Goal: Transaction & Acquisition: Purchase product/service

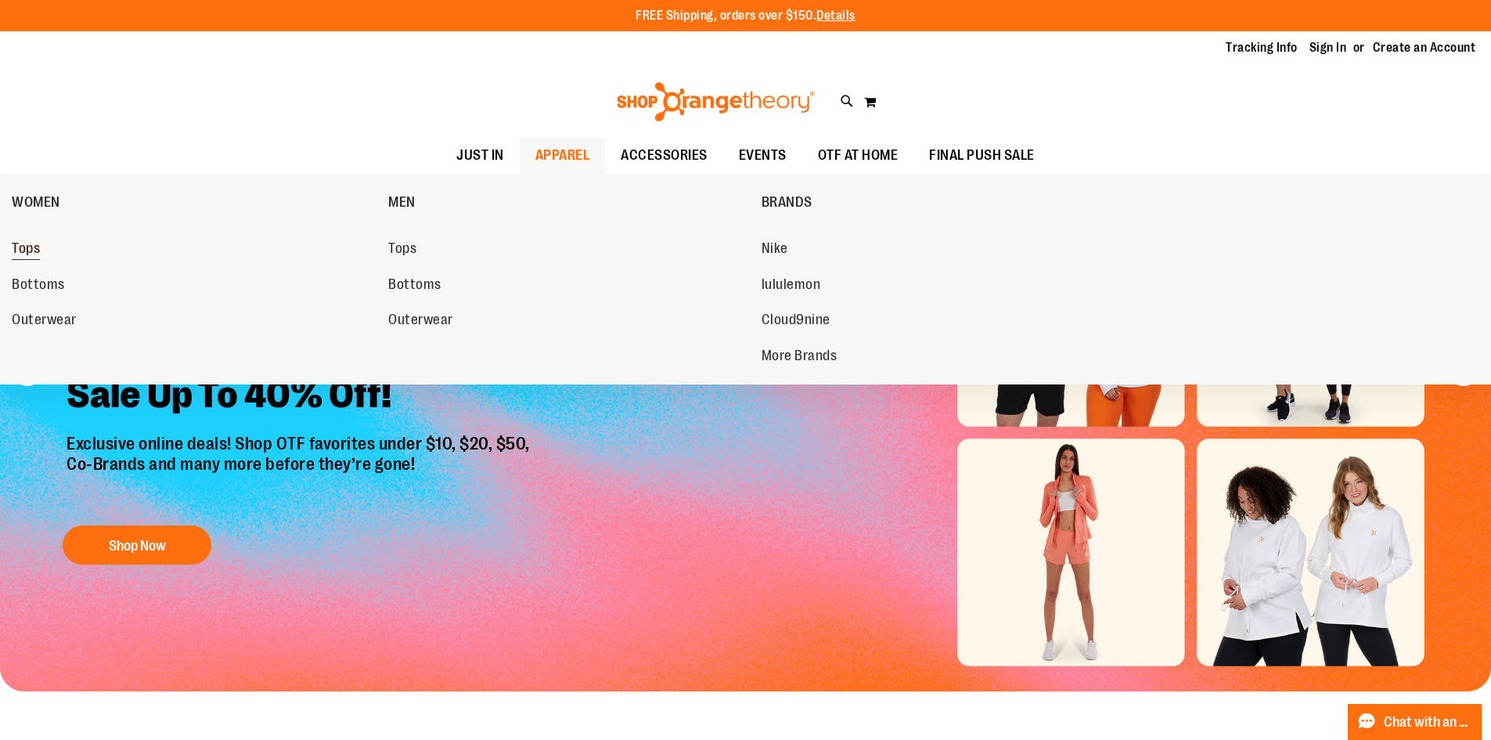
click at [32, 247] on span "Tops" at bounding box center [26, 250] width 28 height 20
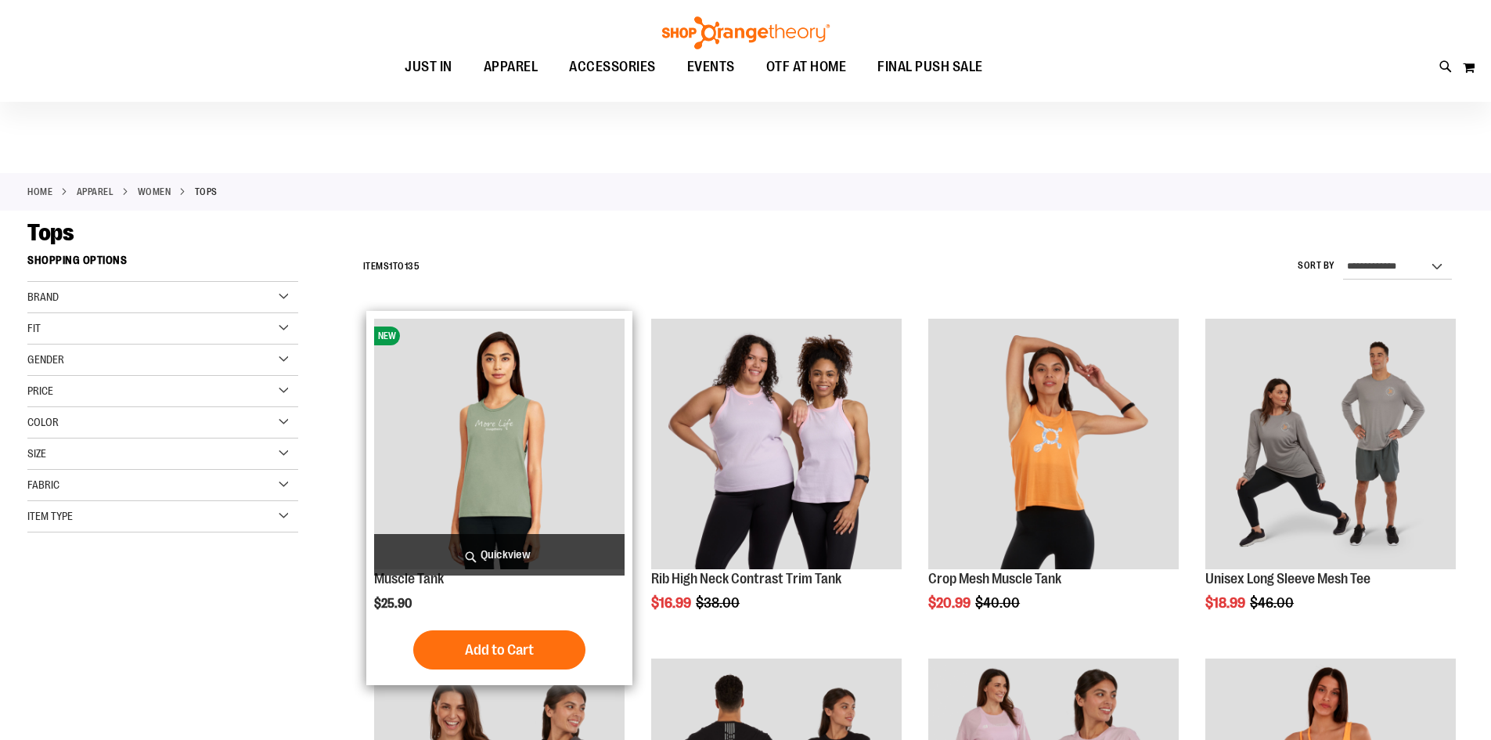
scroll to position [77, 0]
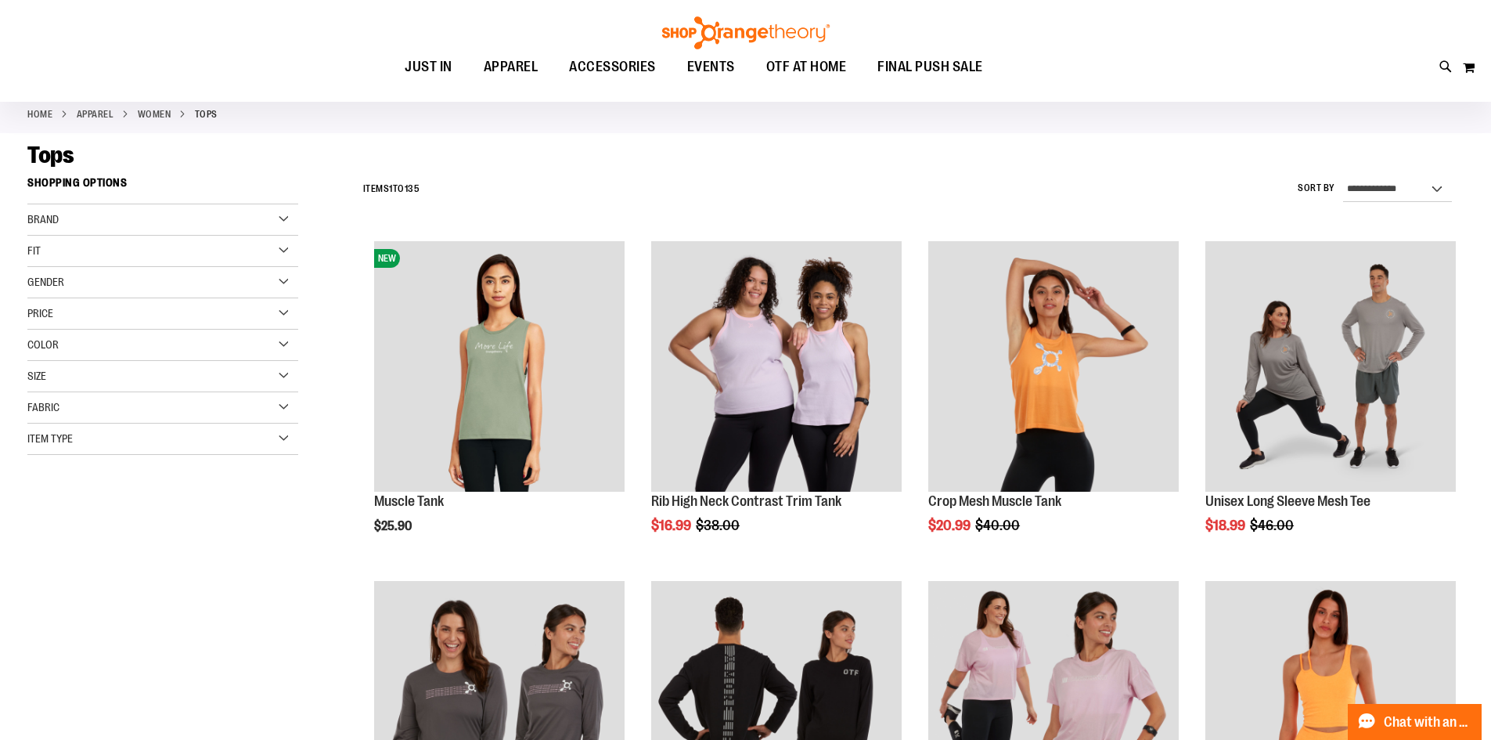
click at [89, 444] on div "Item Type" at bounding box center [162, 438] width 271 height 31
click at [74, 572] on link "Sweatshirts 3 items" at bounding box center [153, 578] width 260 height 16
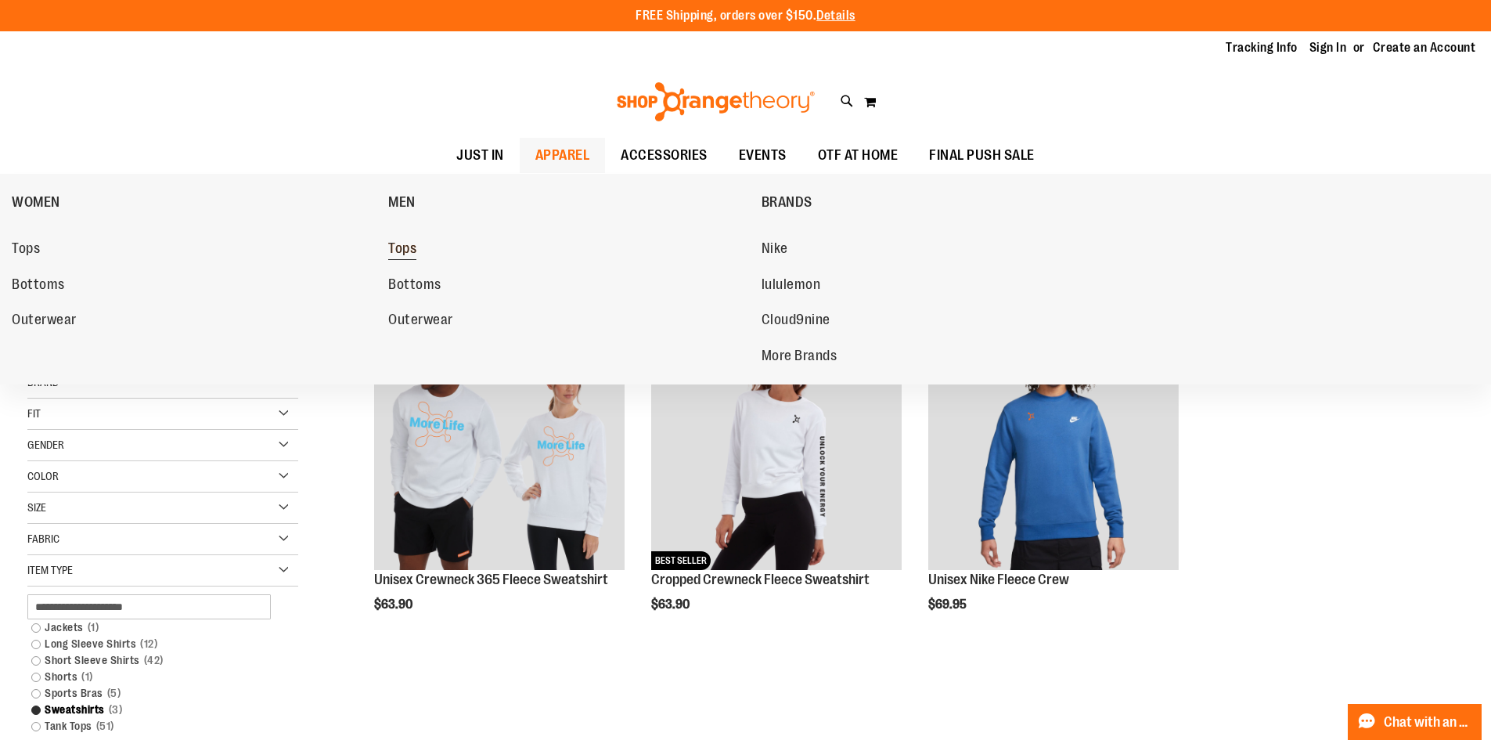
click at [412, 247] on span "Tops" at bounding box center [402, 250] width 28 height 20
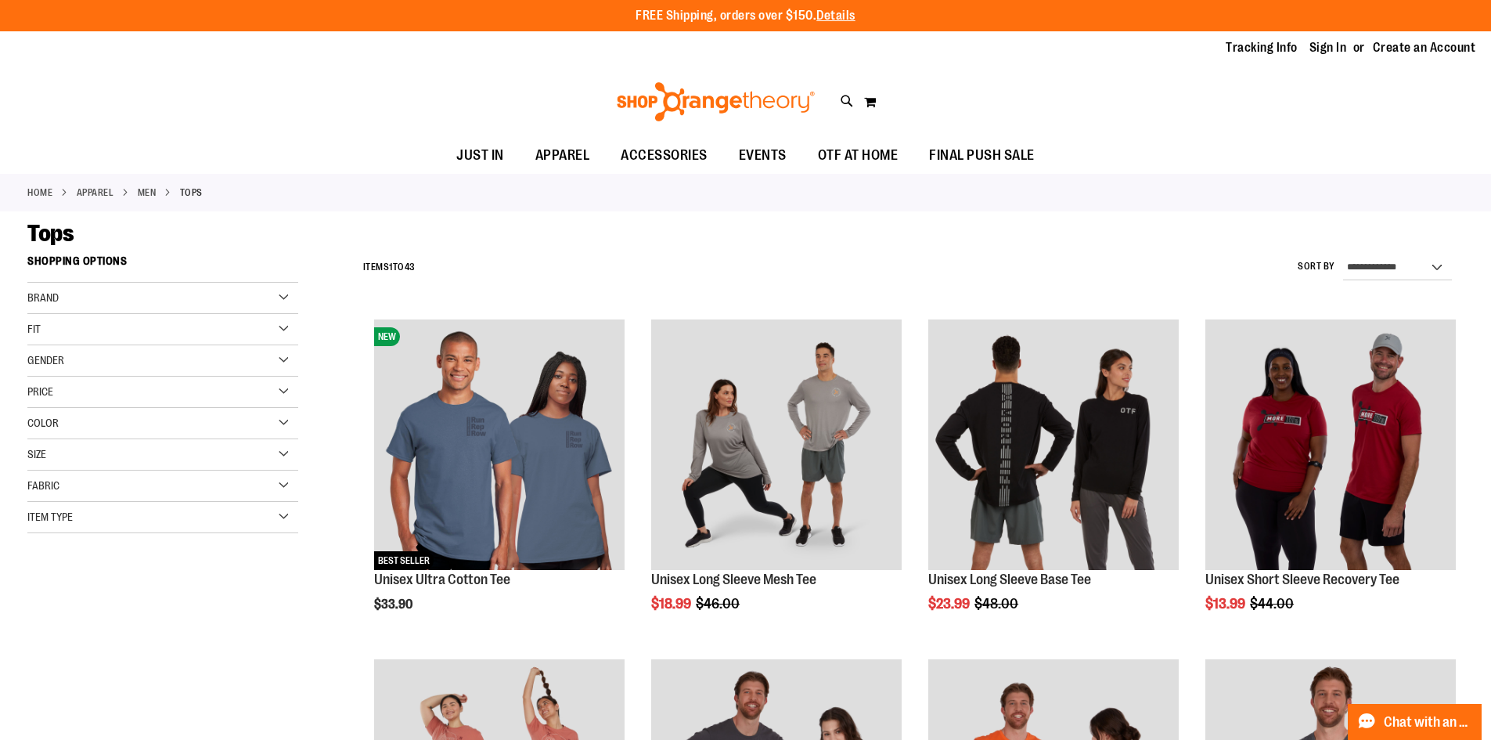
click at [87, 506] on div "Item Type" at bounding box center [162, 517] width 271 height 31
click at [85, 607] on link "Sweatshirts 1 item" at bounding box center [153, 607] width 260 height 16
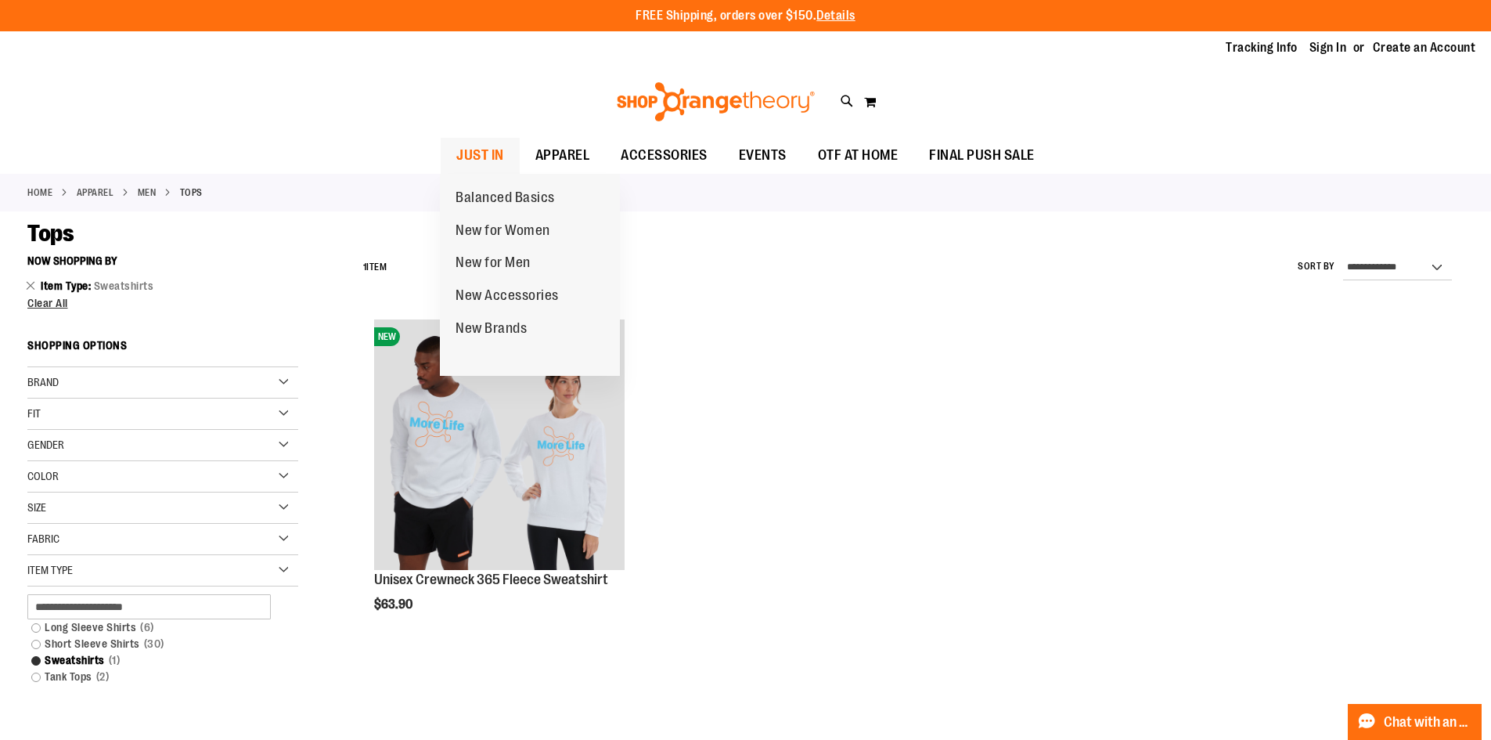
click at [504, 147] on link "JUST IN" at bounding box center [480, 156] width 79 height 36
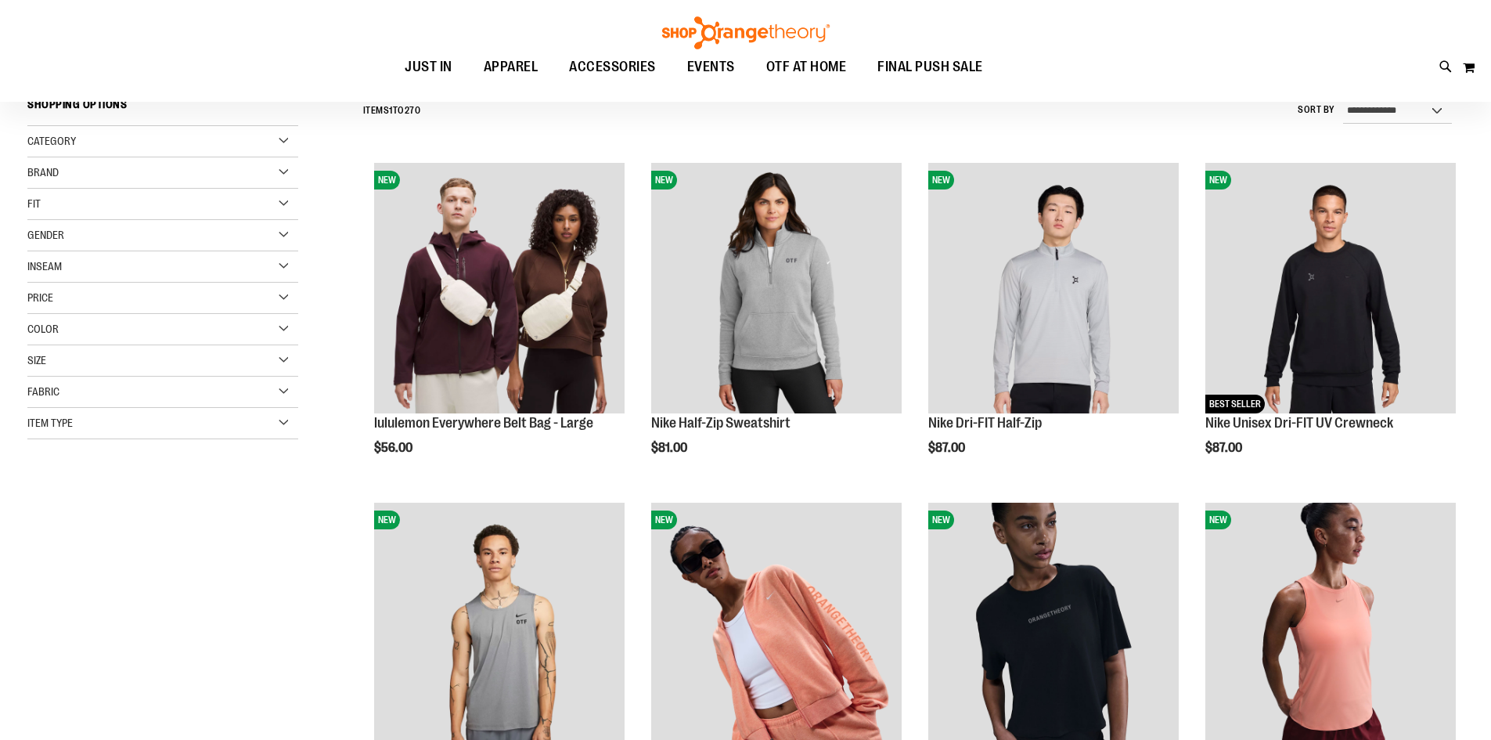
scroll to position [156, 0]
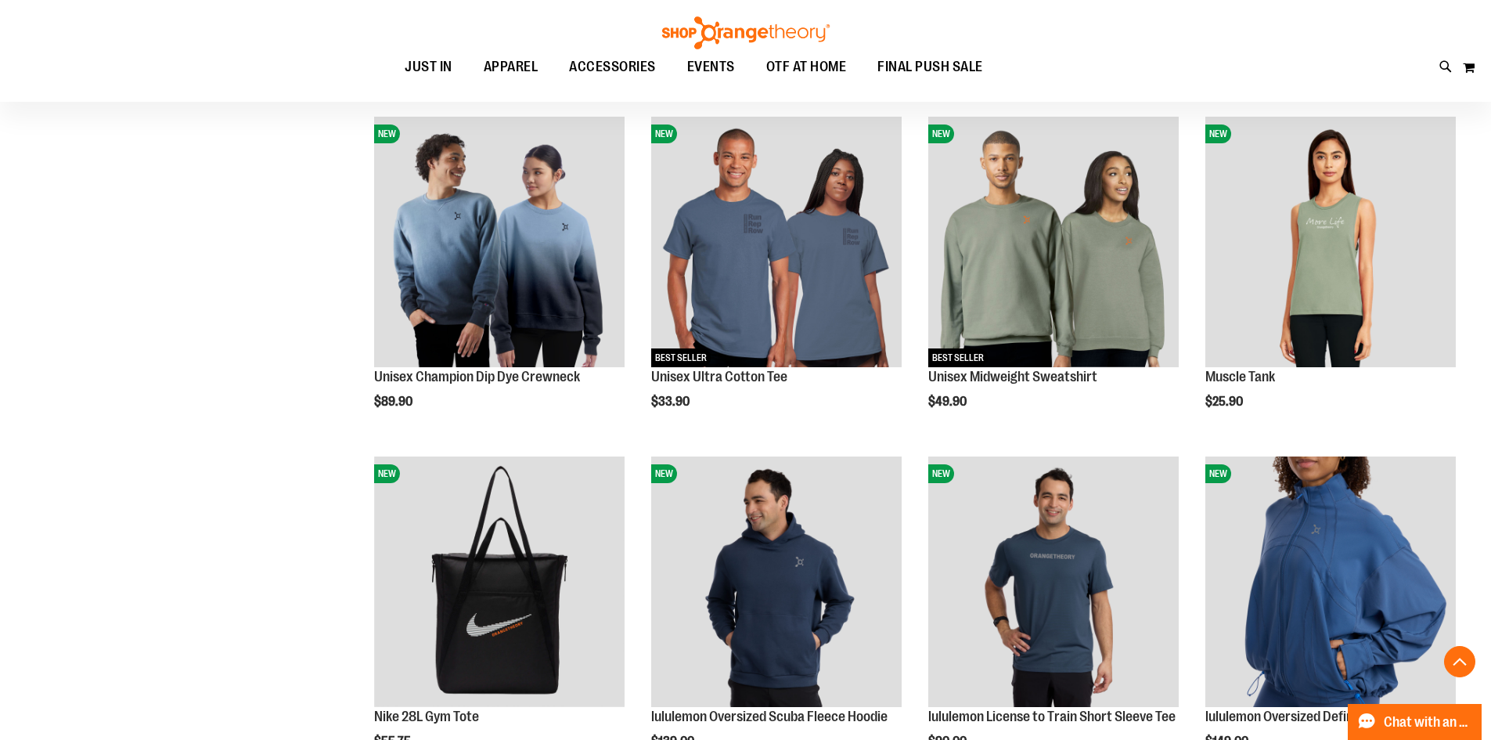
scroll to position [1251, 0]
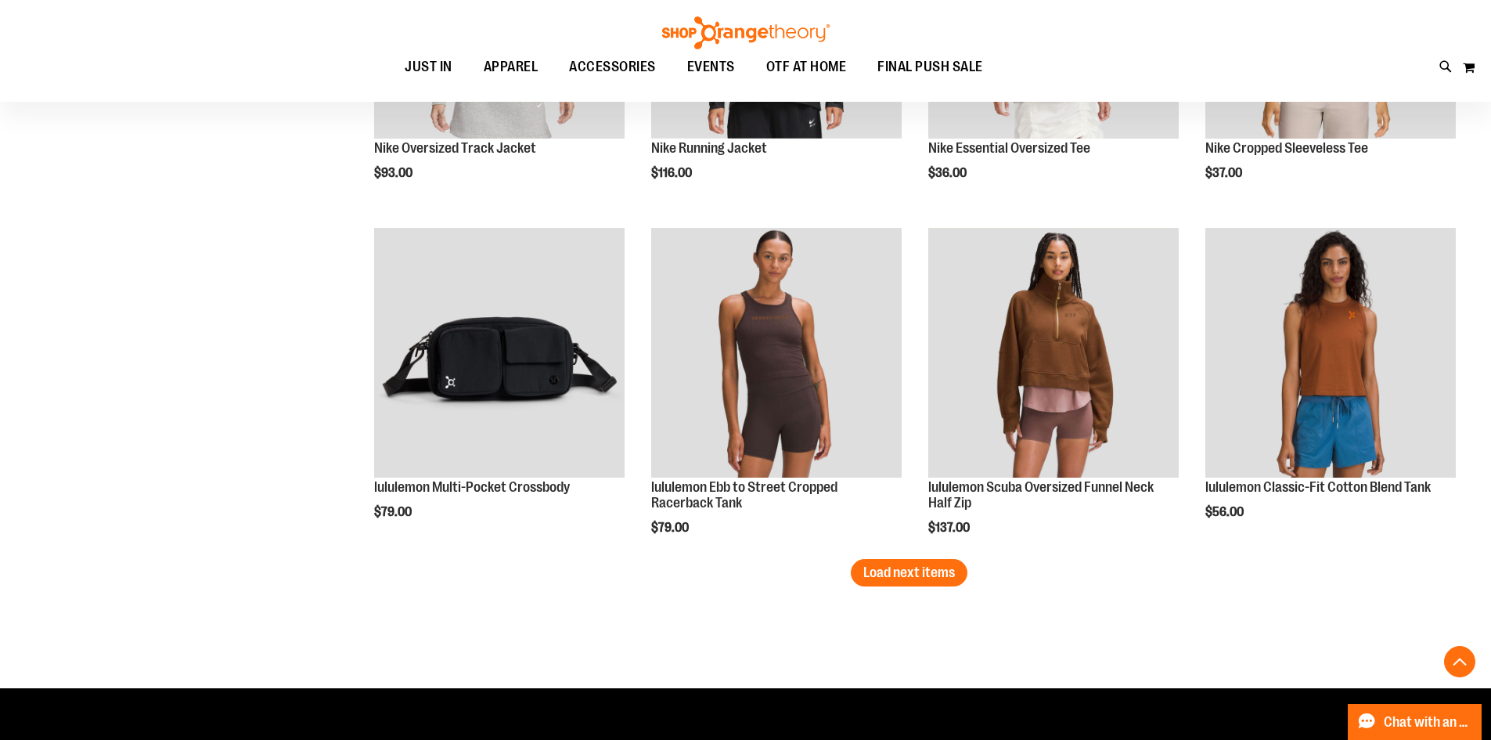
scroll to position [2817, 0]
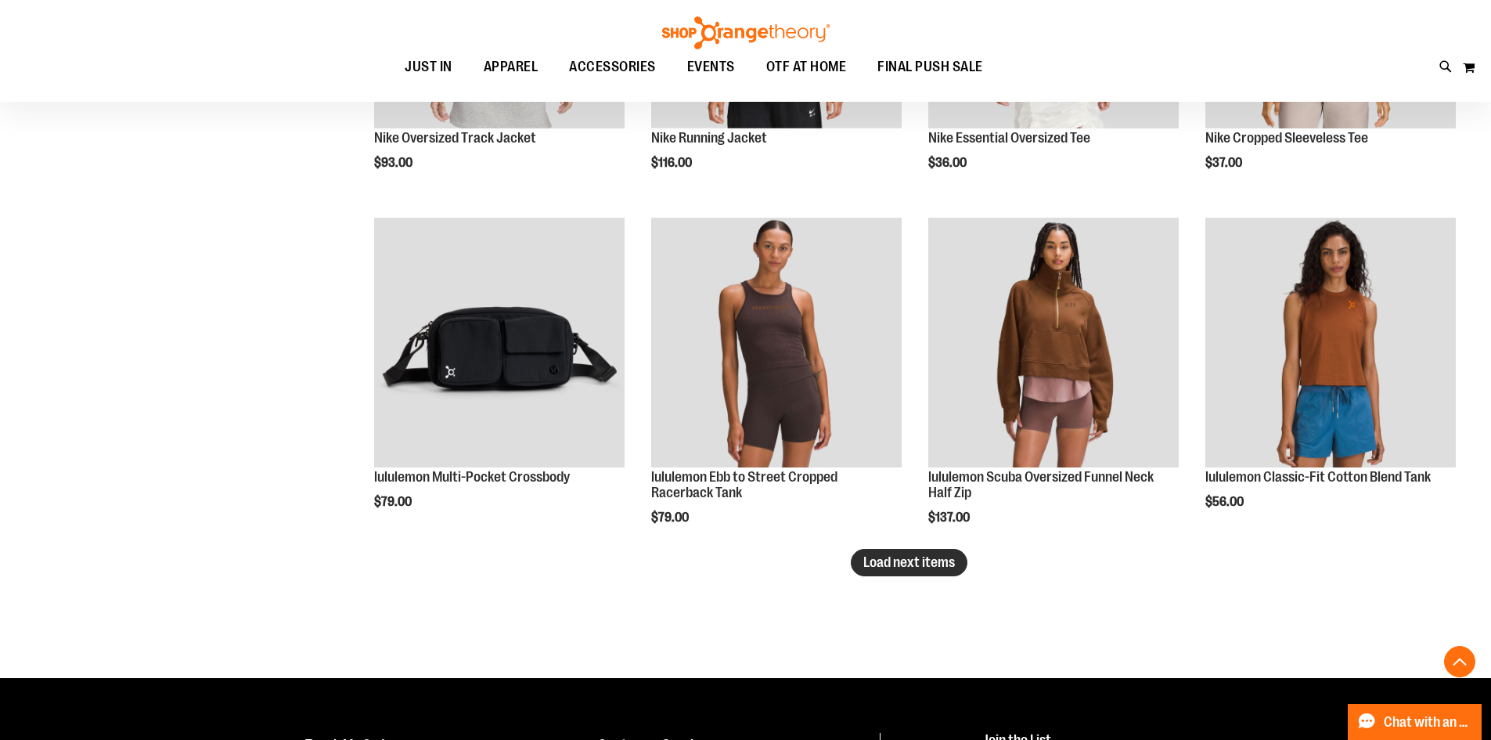
click at [930, 567] on span "Load next items" at bounding box center [909, 562] width 92 height 16
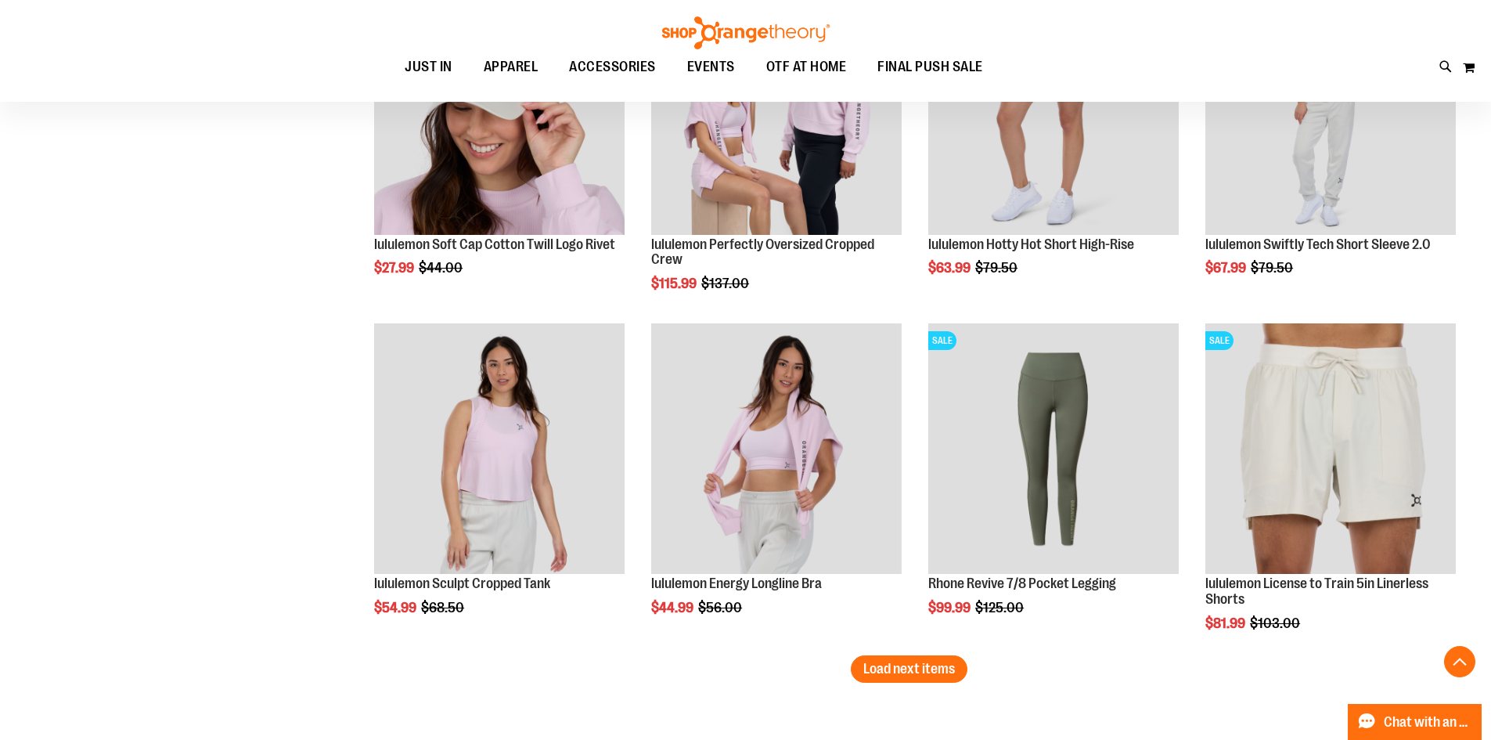
scroll to position [3756, 0]
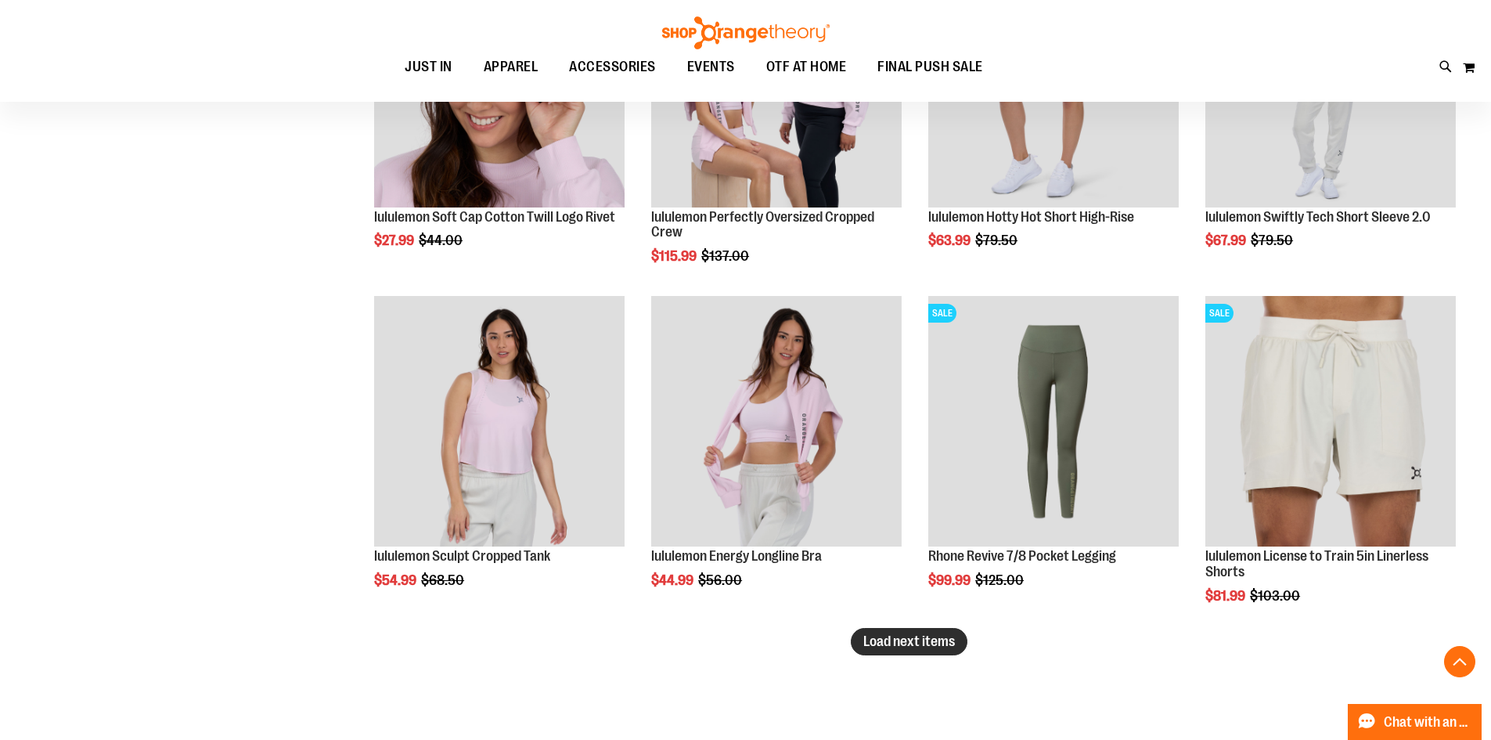
click at [893, 646] on span "Load next items" at bounding box center [909, 641] width 92 height 16
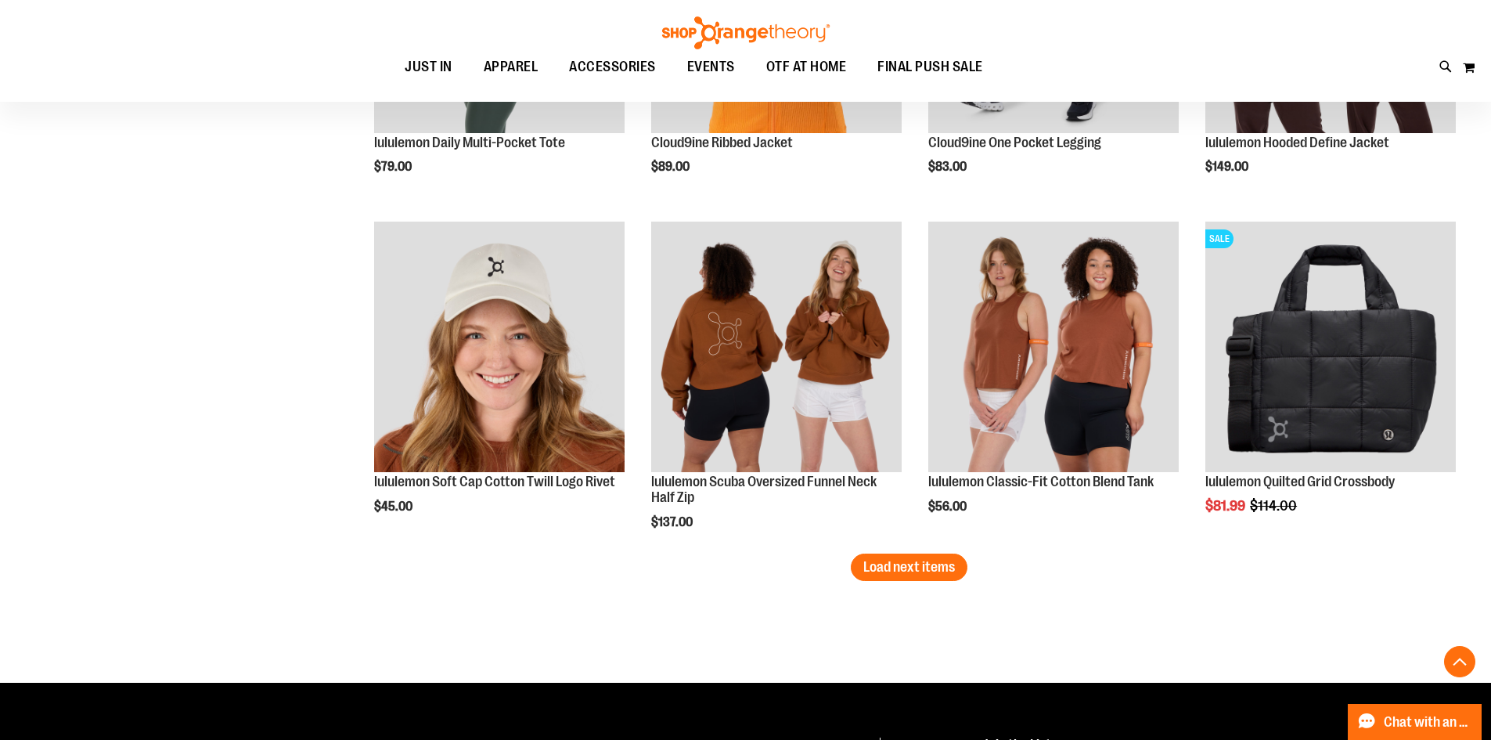
scroll to position [4852, 0]
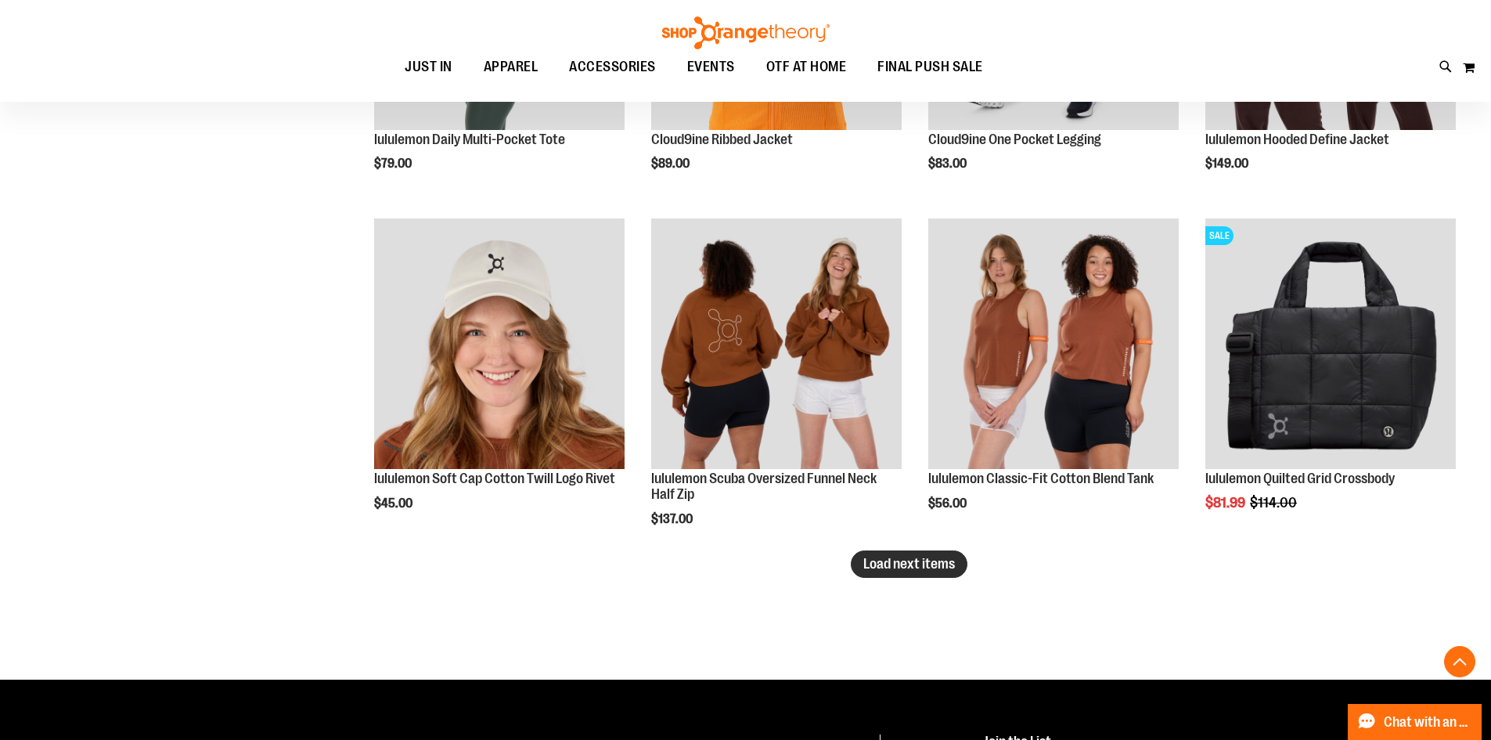
click at [913, 571] on span "Load next items" at bounding box center [909, 564] width 92 height 16
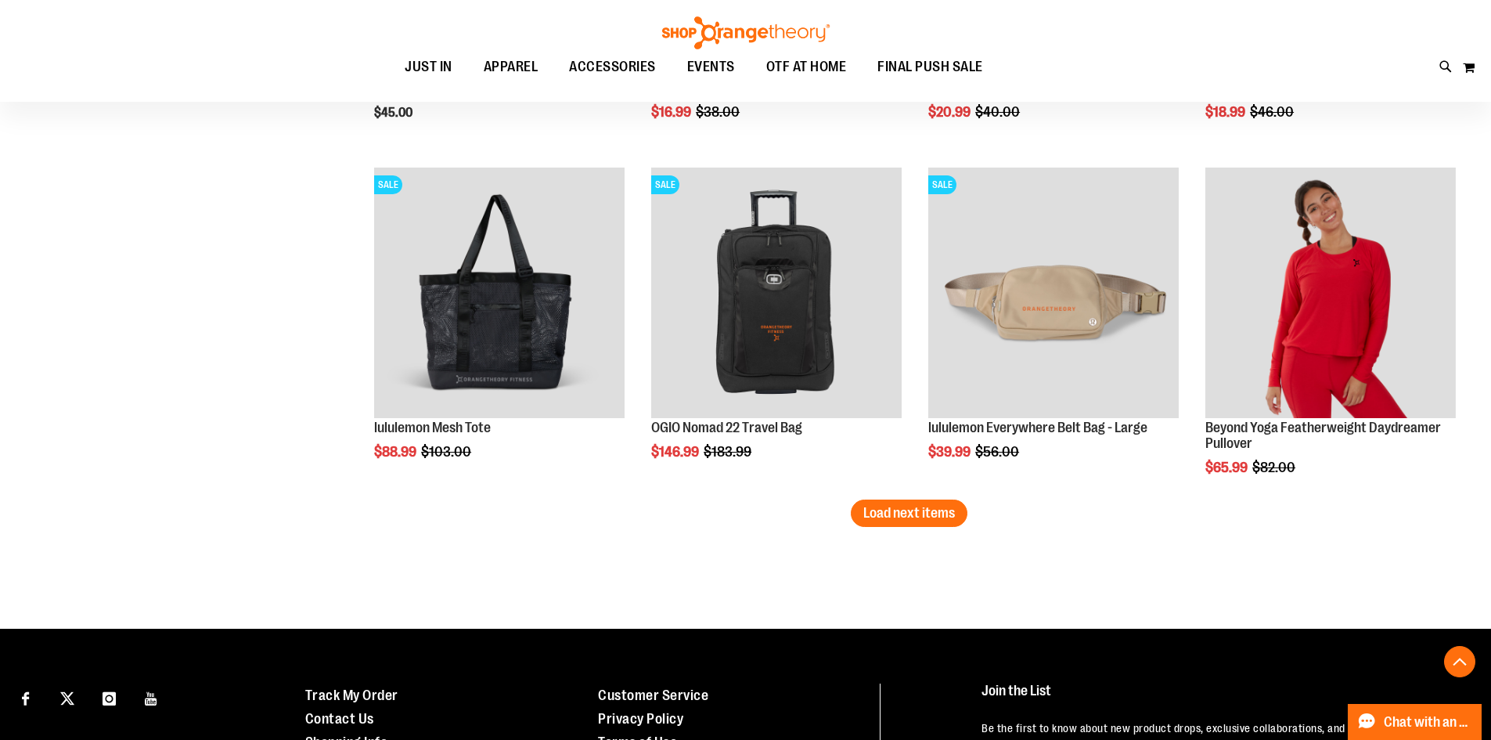
scroll to position [5947, 0]
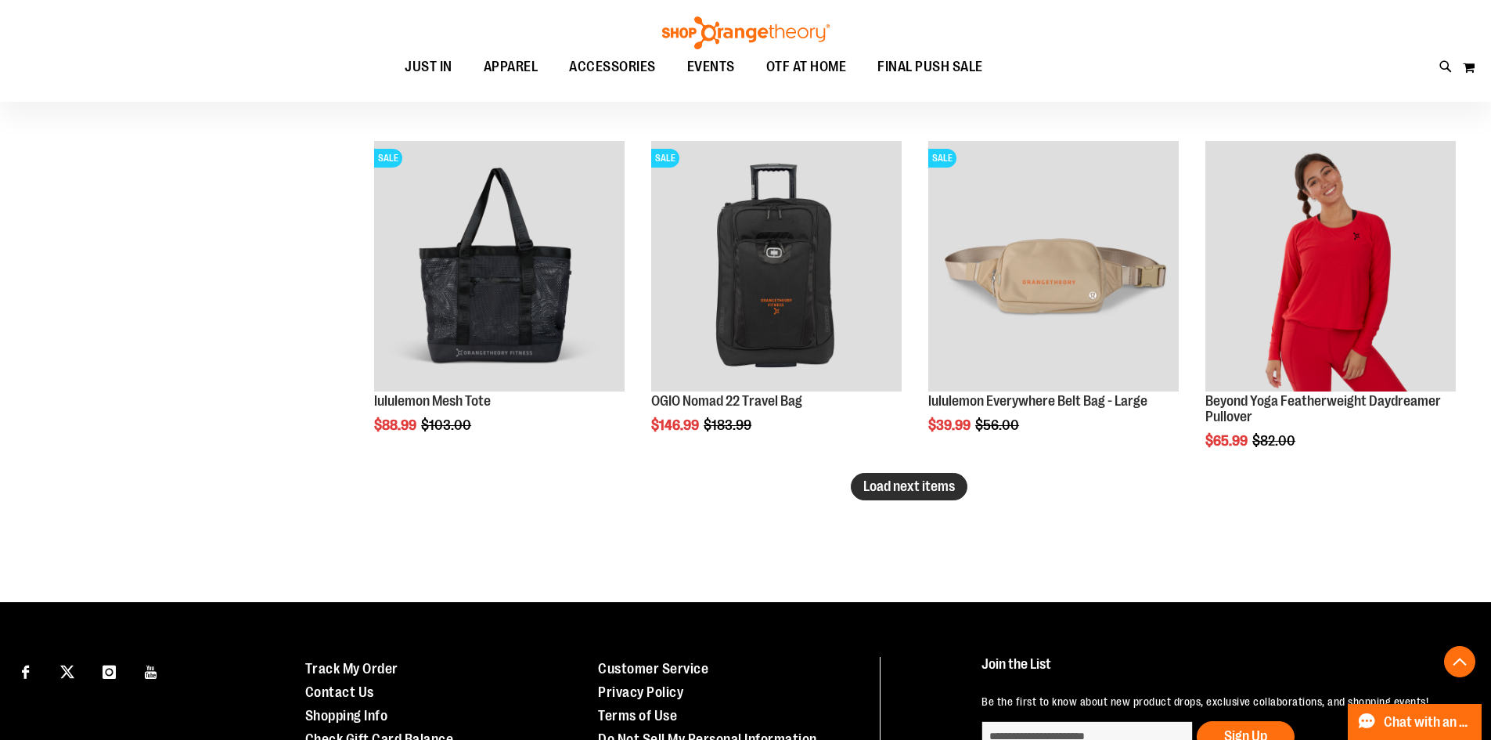
click at [915, 486] on span "Load next items" at bounding box center [909, 486] width 92 height 16
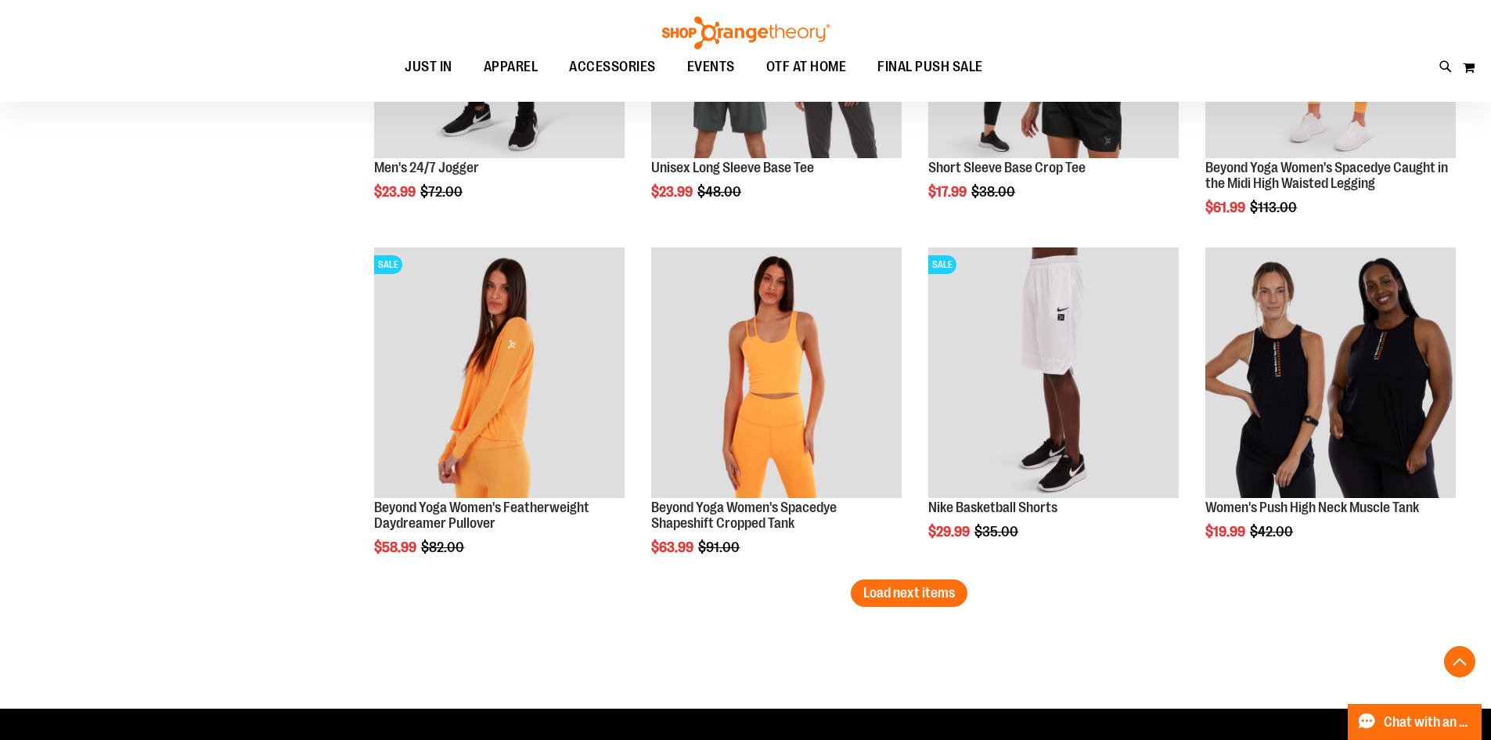
scroll to position [6887, 0]
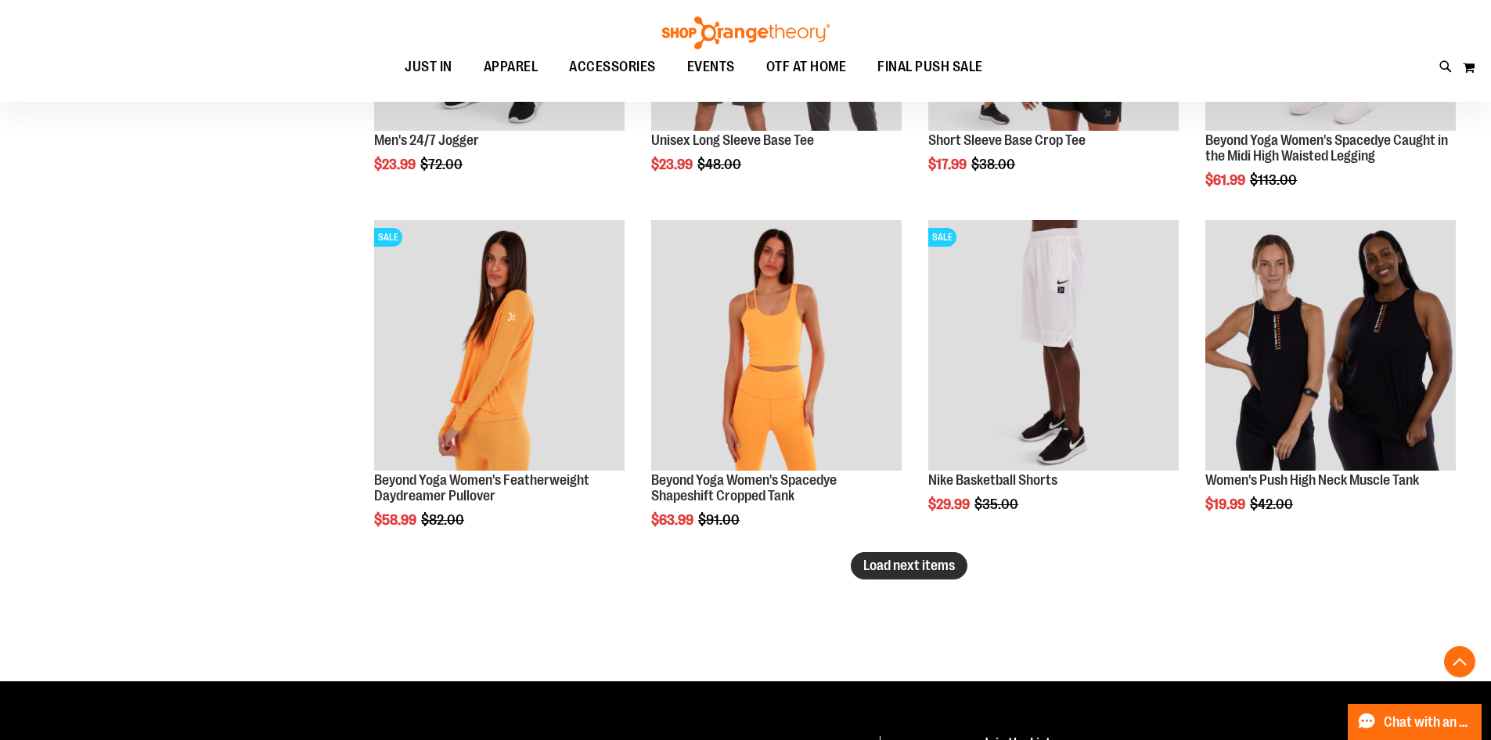
click at [912, 568] on span "Load next items" at bounding box center [909, 565] width 92 height 16
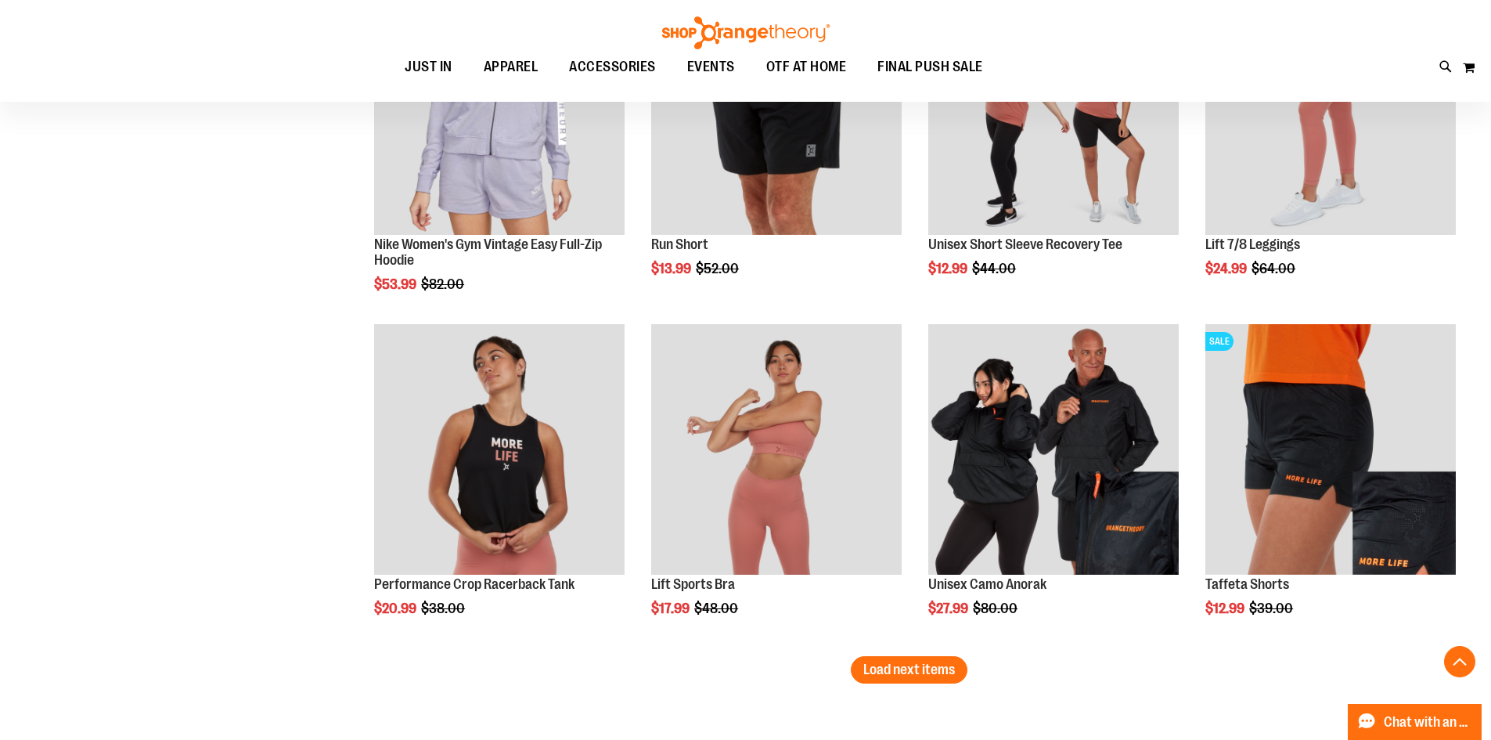
scroll to position [7904, 0]
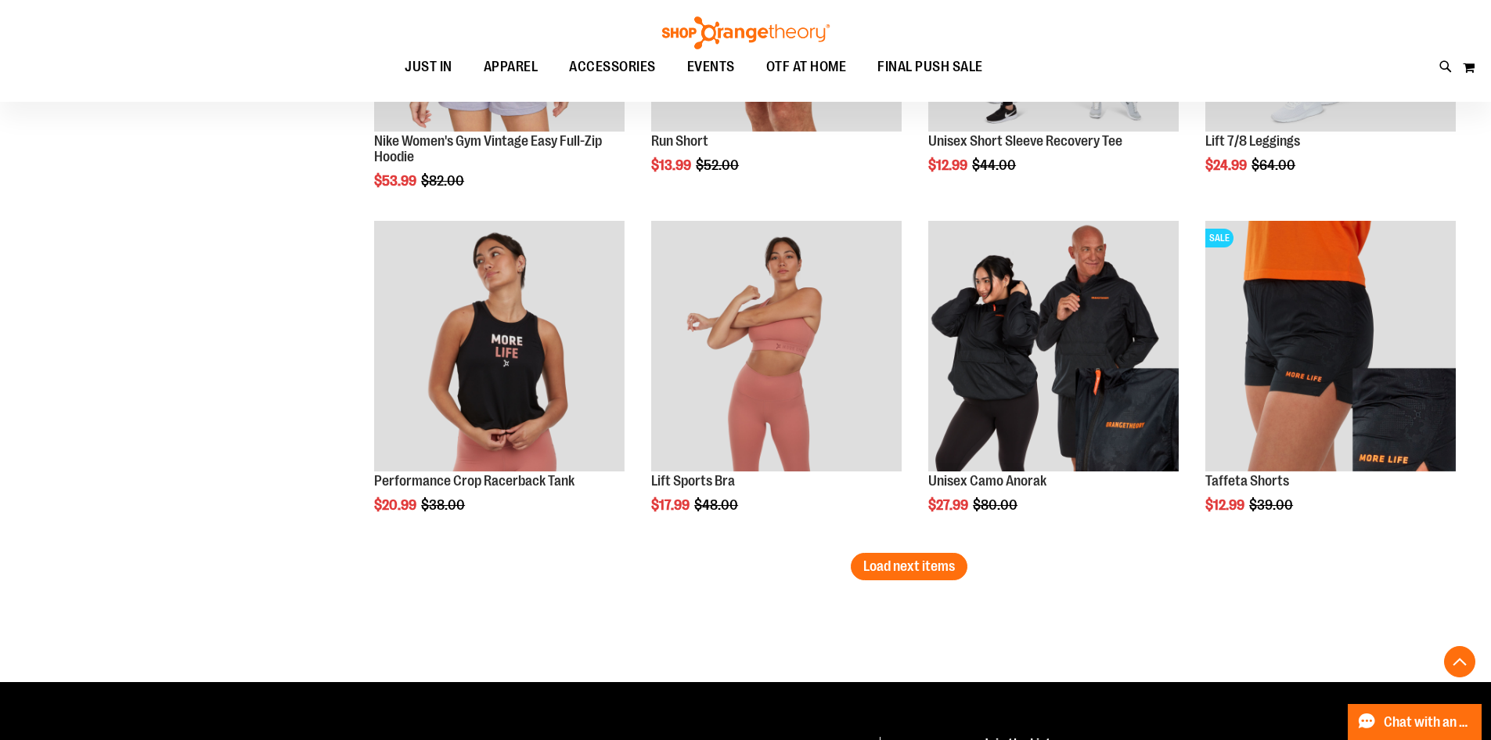
click at [899, 569] on span "Load next items" at bounding box center [909, 566] width 92 height 16
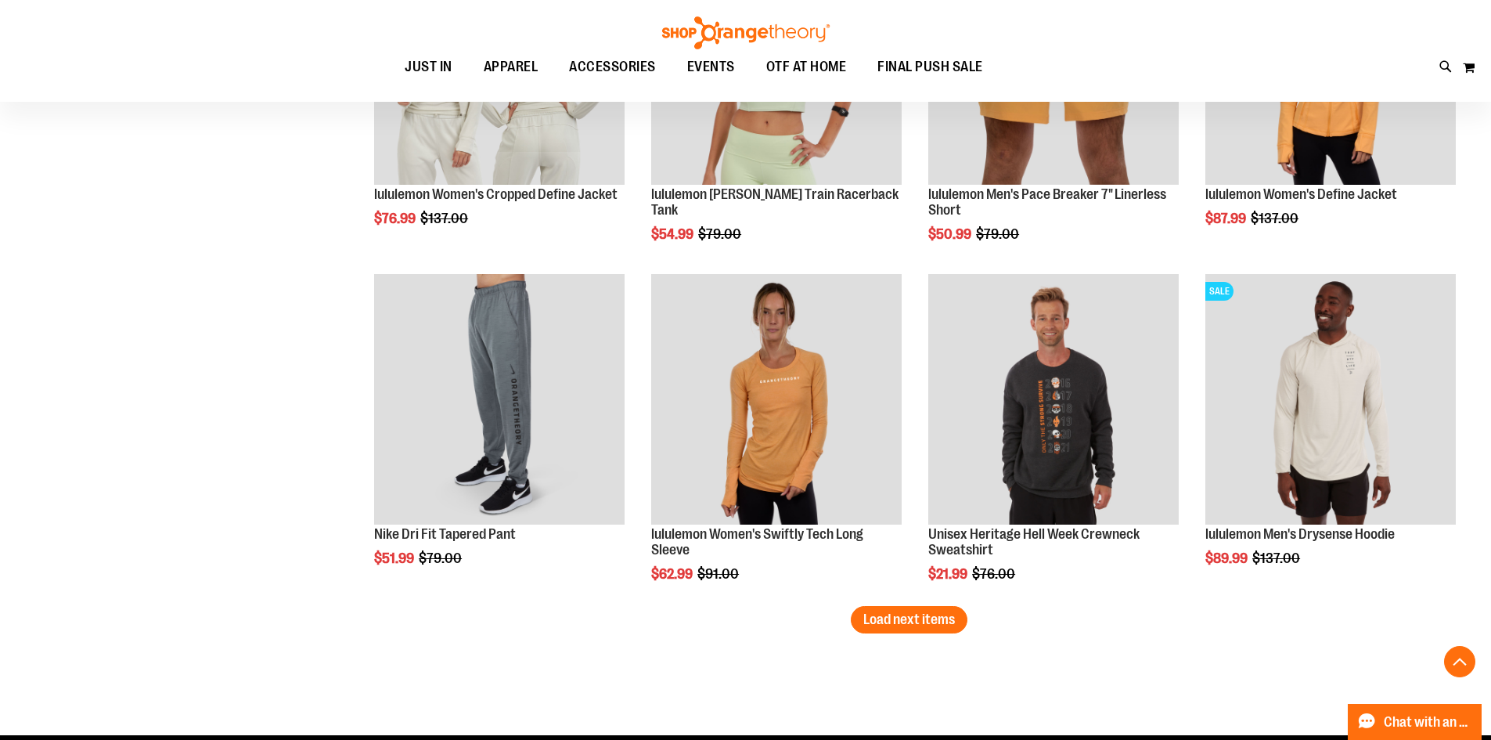
scroll to position [8921, 0]
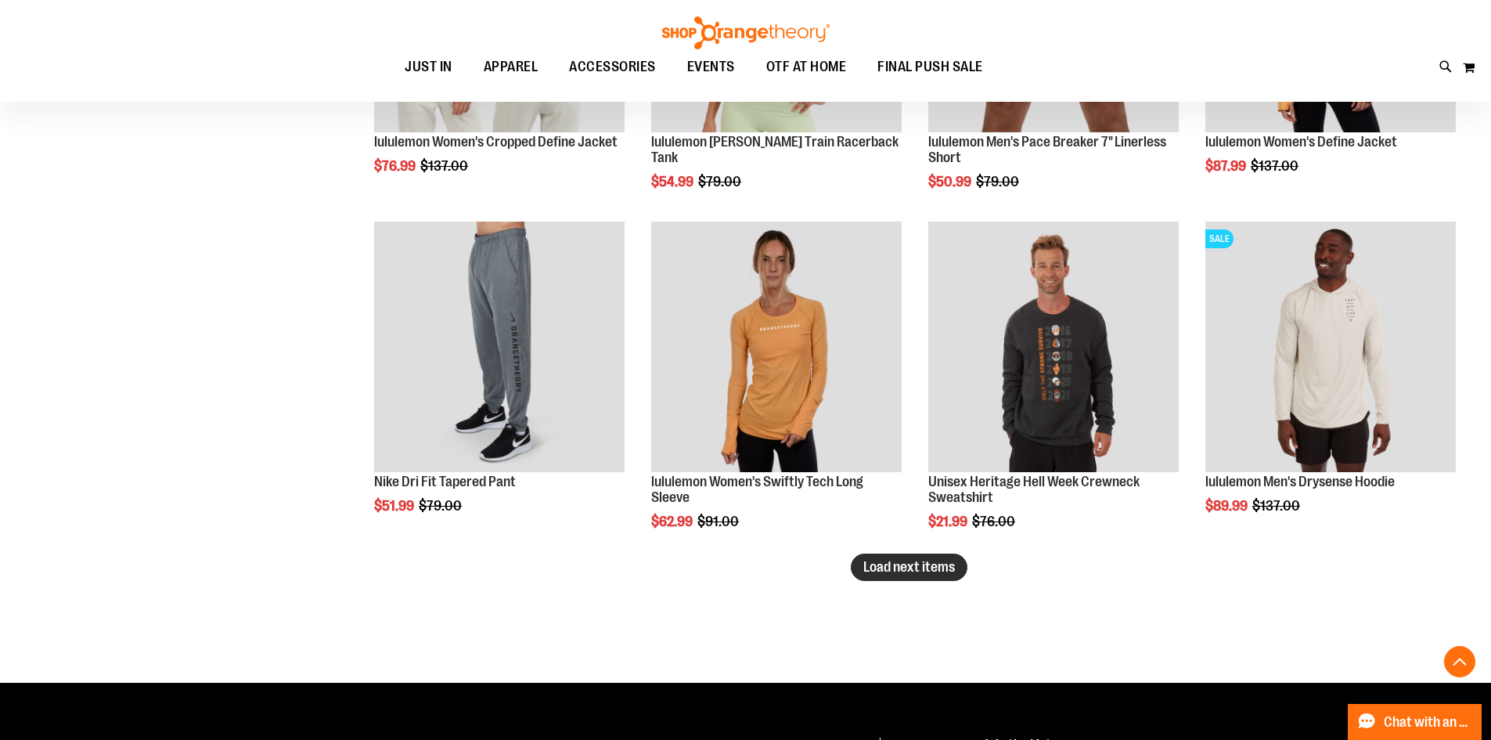
click at [858, 561] on button "Load next items" at bounding box center [909, 566] width 117 height 27
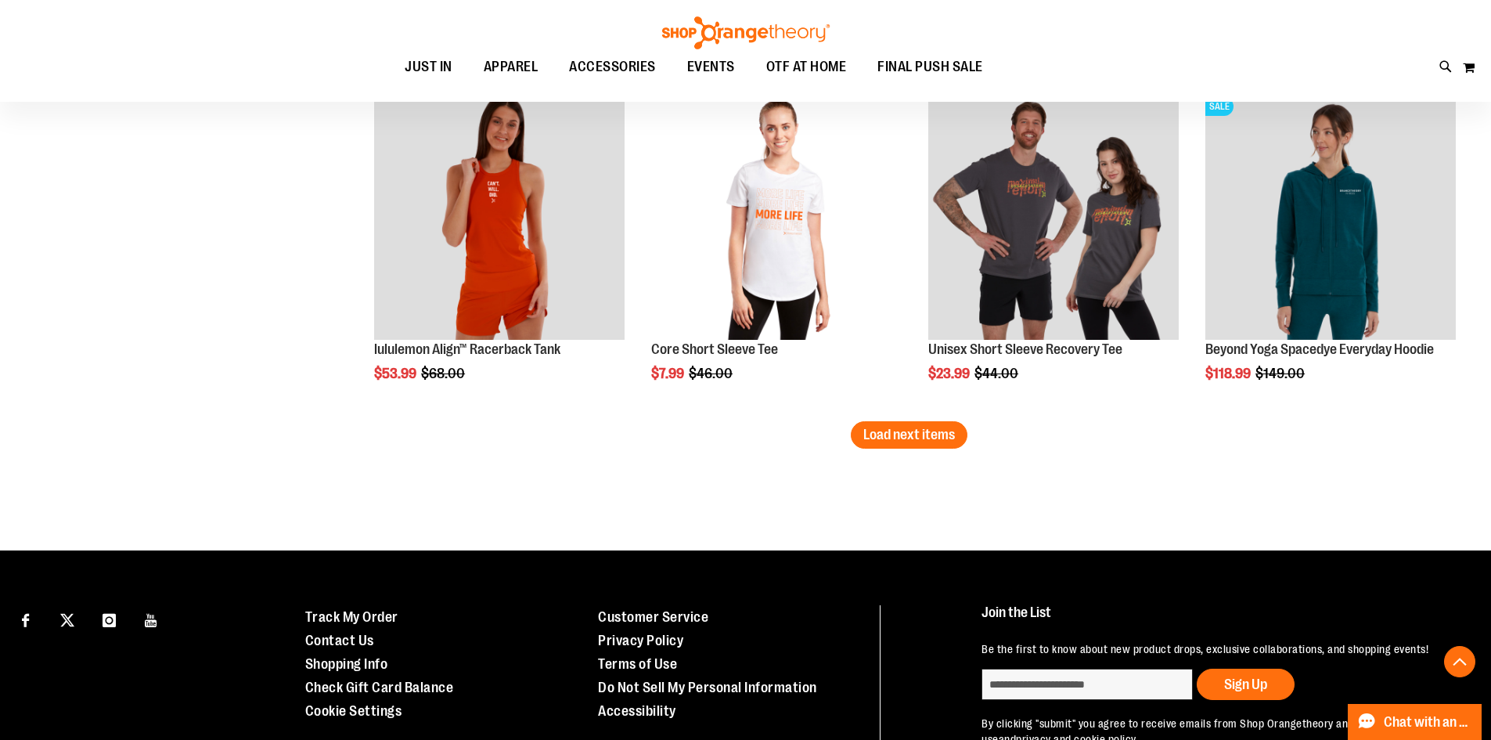
scroll to position [10095, 0]
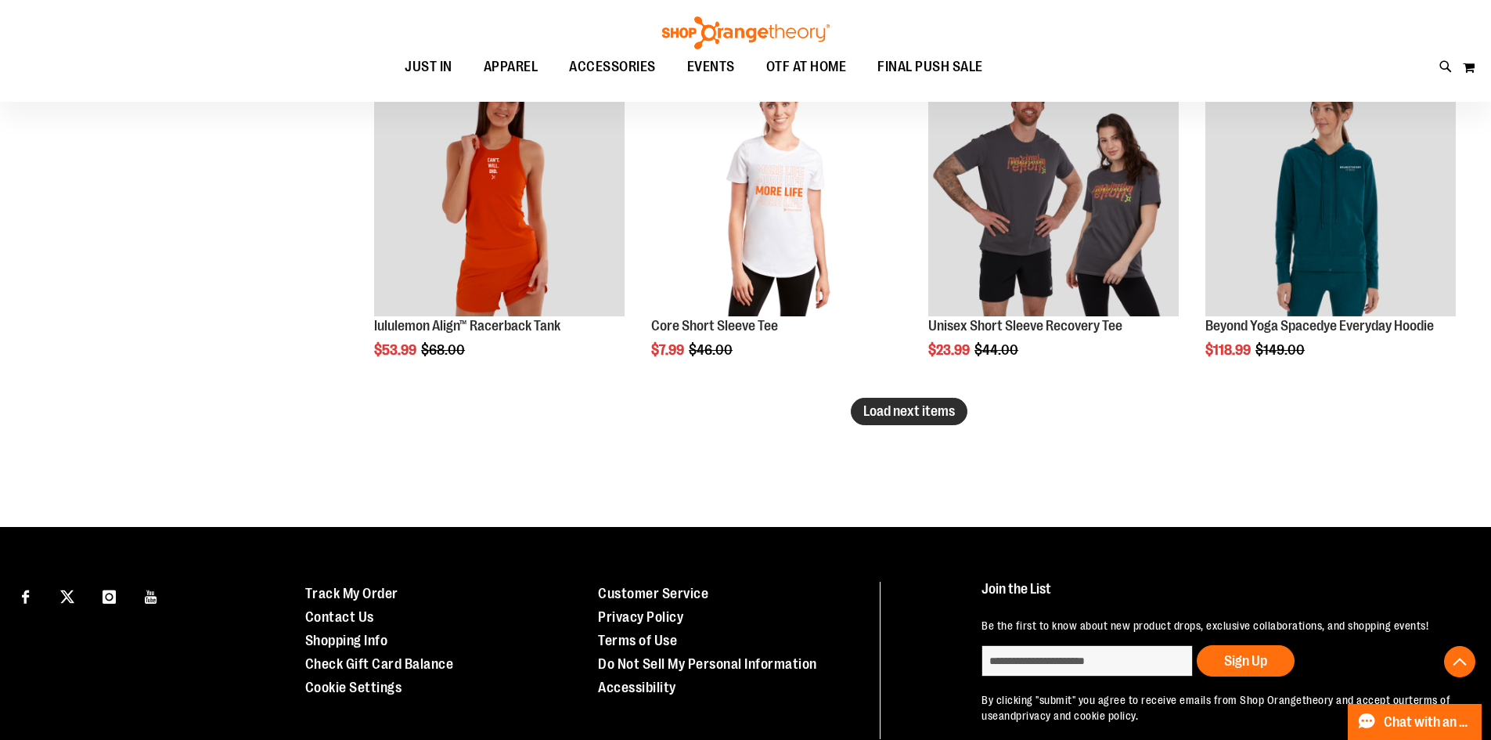
click at [891, 415] on span "Load next items" at bounding box center [909, 411] width 92 height 16
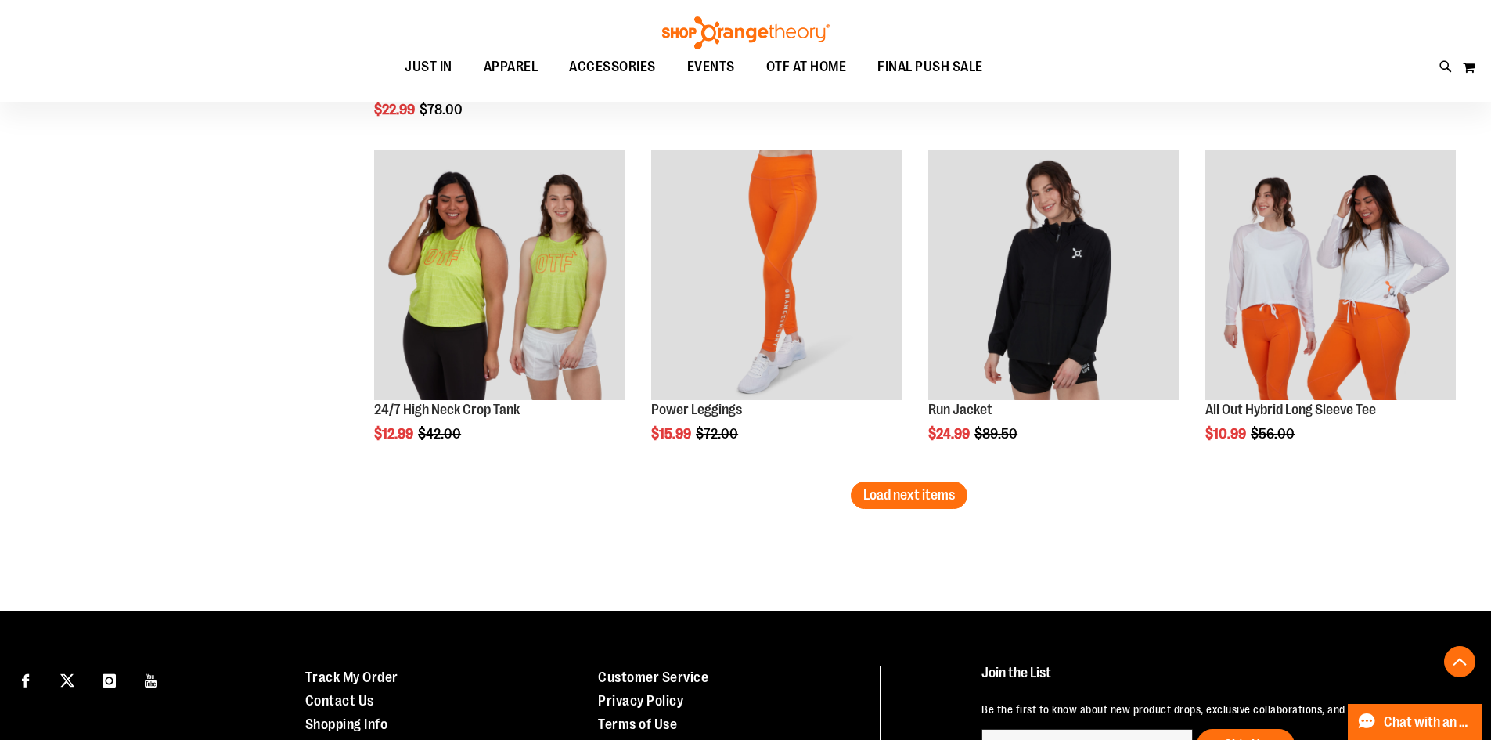
scroll to position [11035, 0]
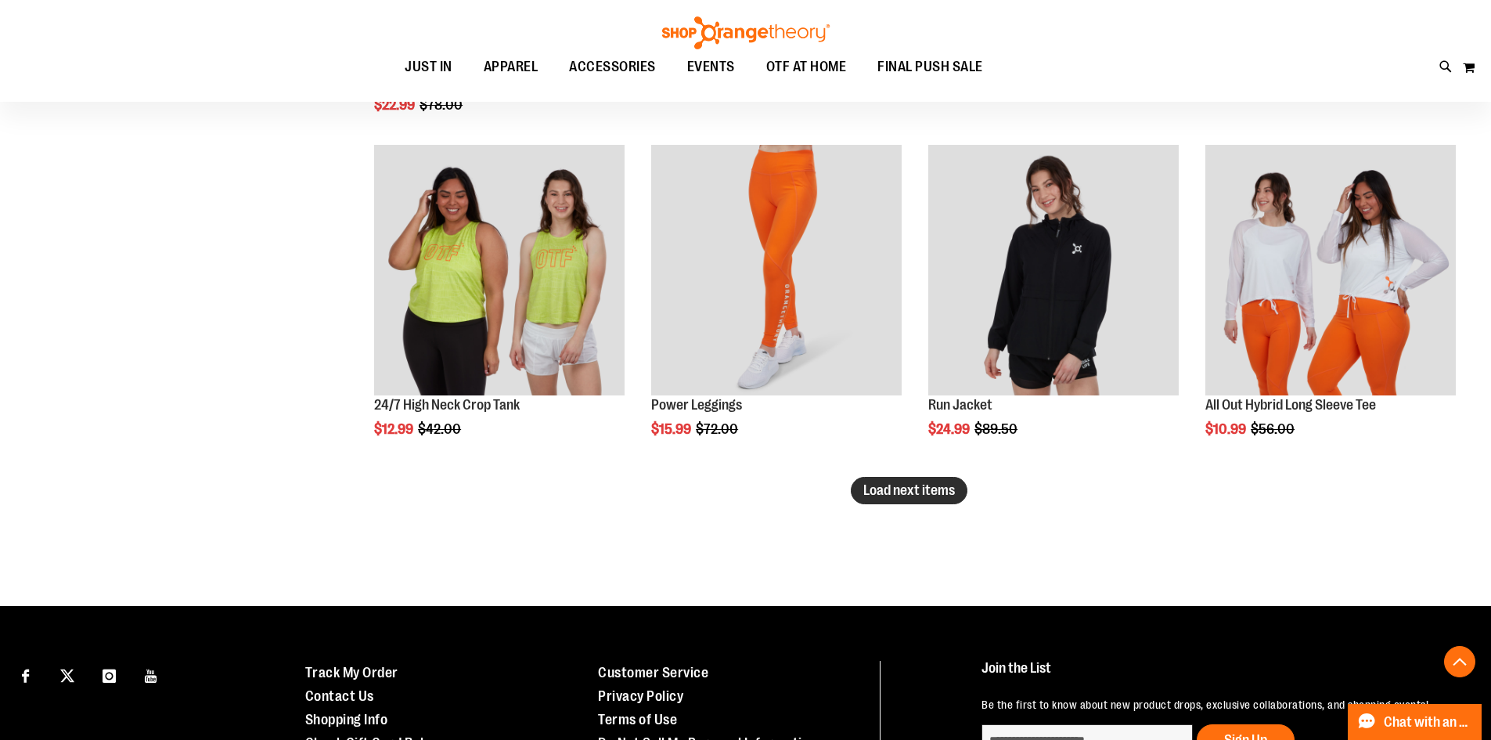
click at [945, 486] on span "Load next items" at bounding box center [909, 490] width 92 height 16
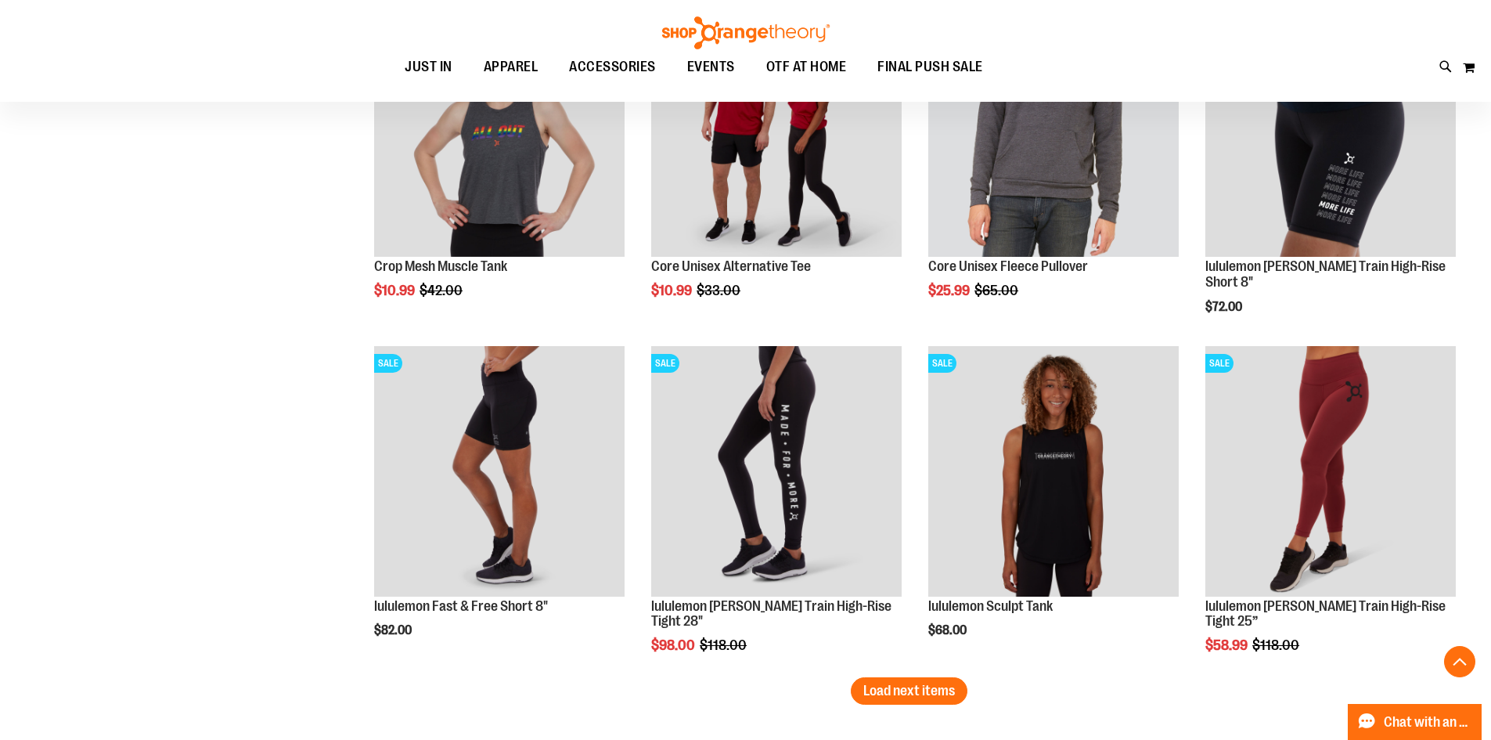
scroll to position [11895, 0]
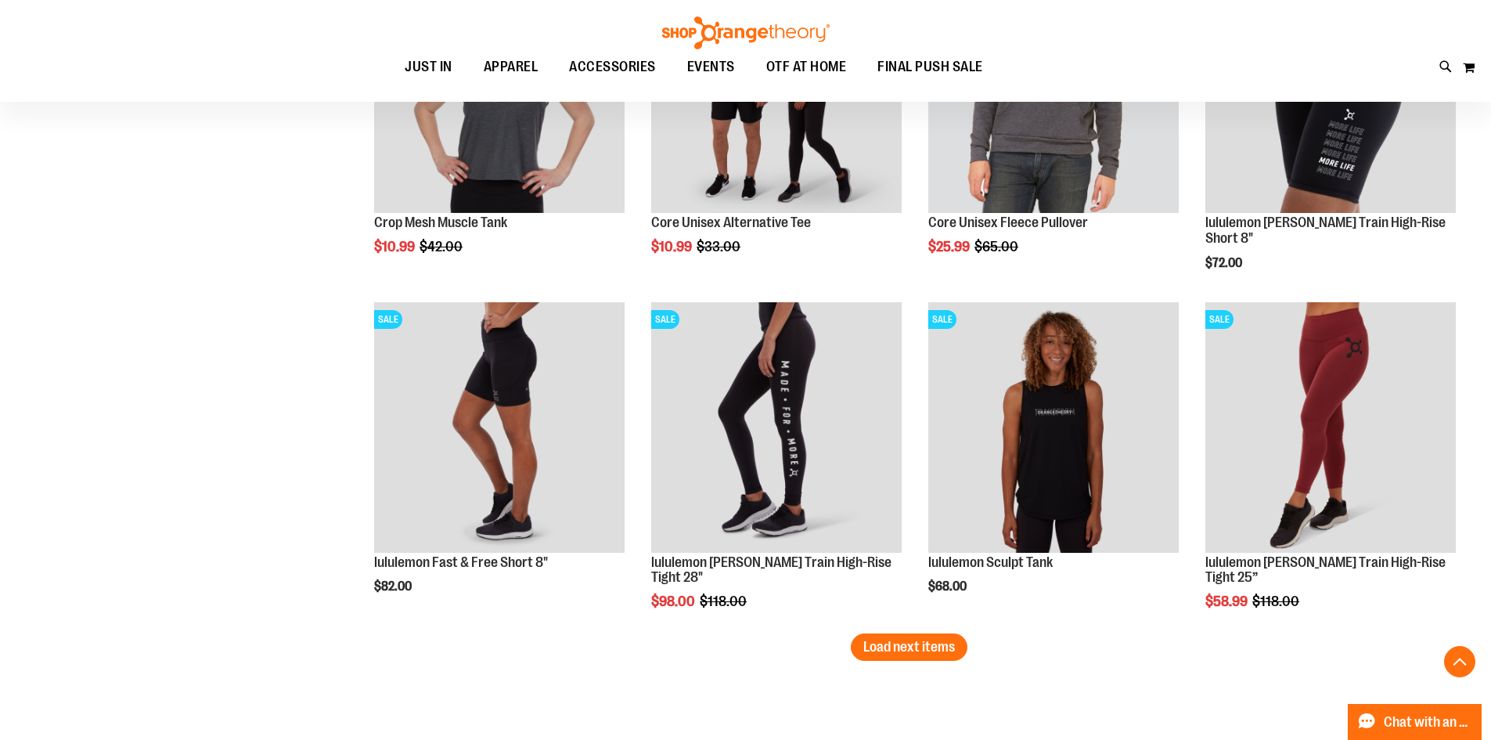
click at [897, 652] on span "Load next items" at bounding box center [909, 647] width 92 height 16
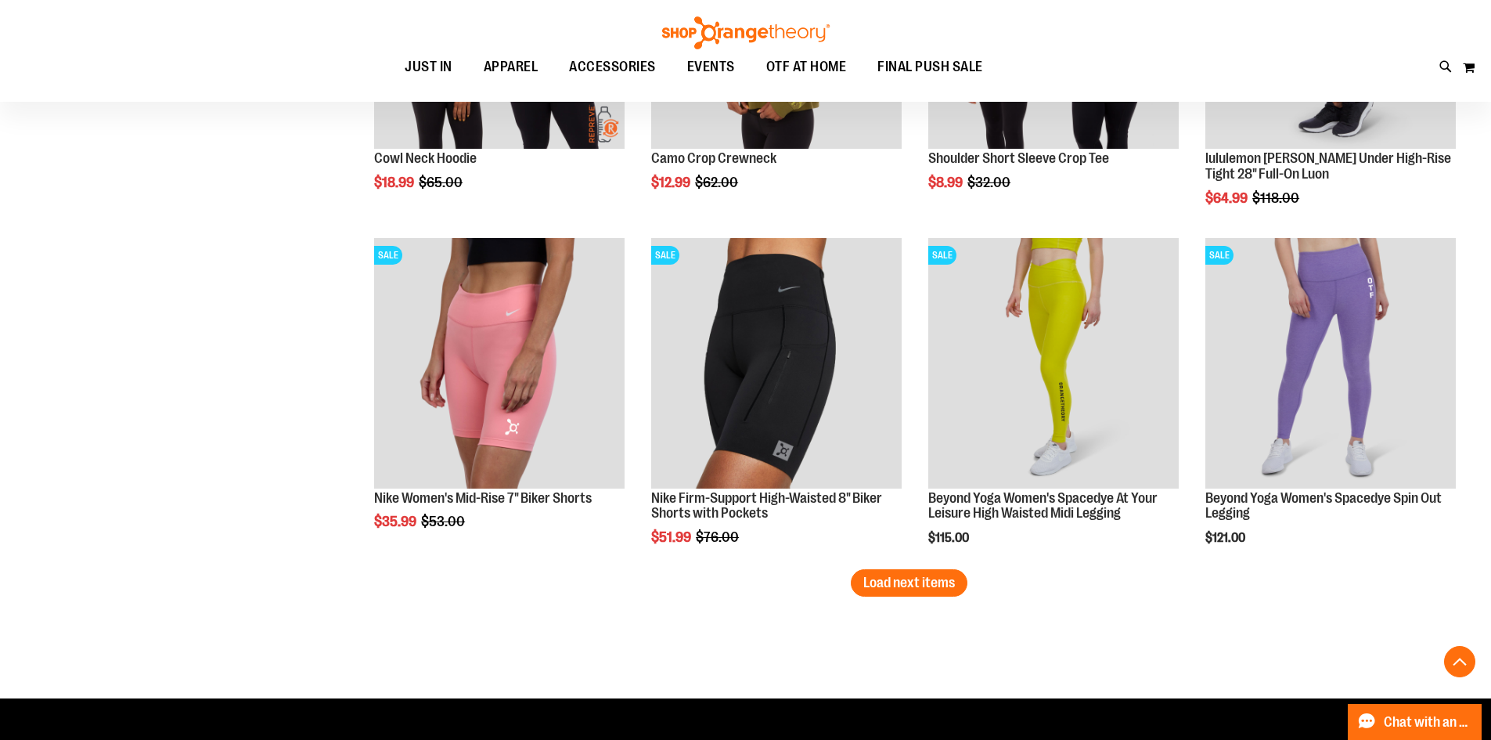
scroll to position [12991, 0]
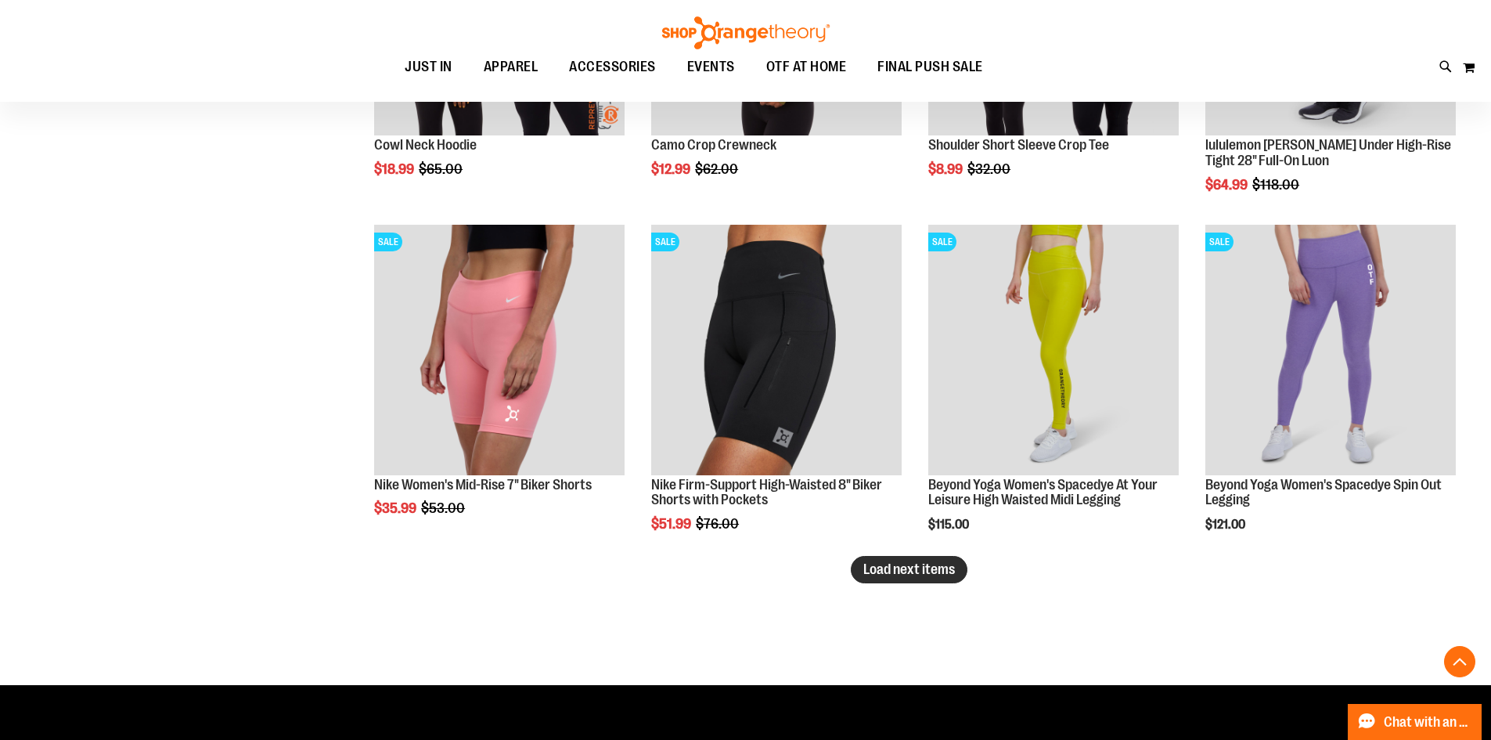
click at [894, 572] on span "Load next items" at bounding box center [909, 569] width 92 height 16
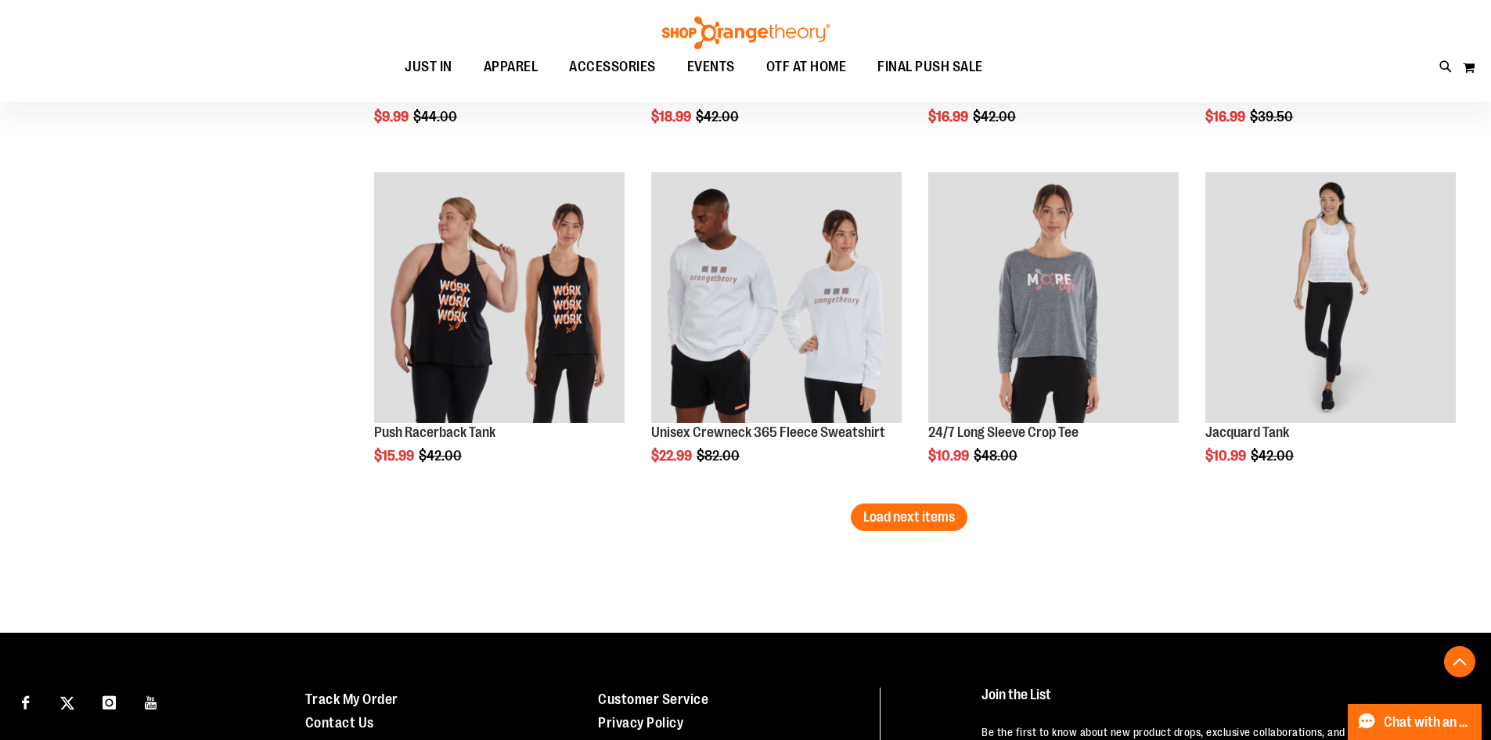
scroll to position [14165, 0]
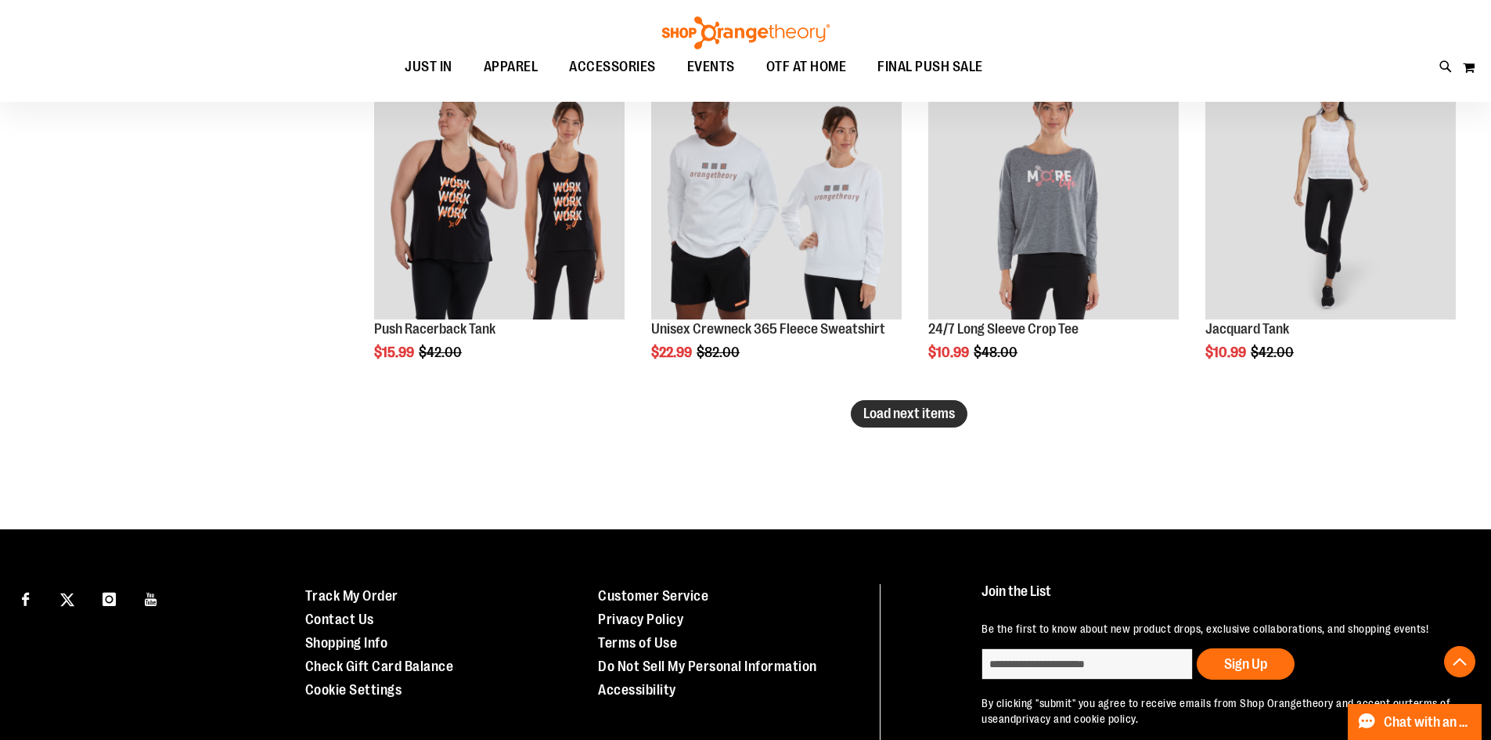
click at [935, 424] on button "Load next items" at bounding box center [909, 413] width 117 height 27
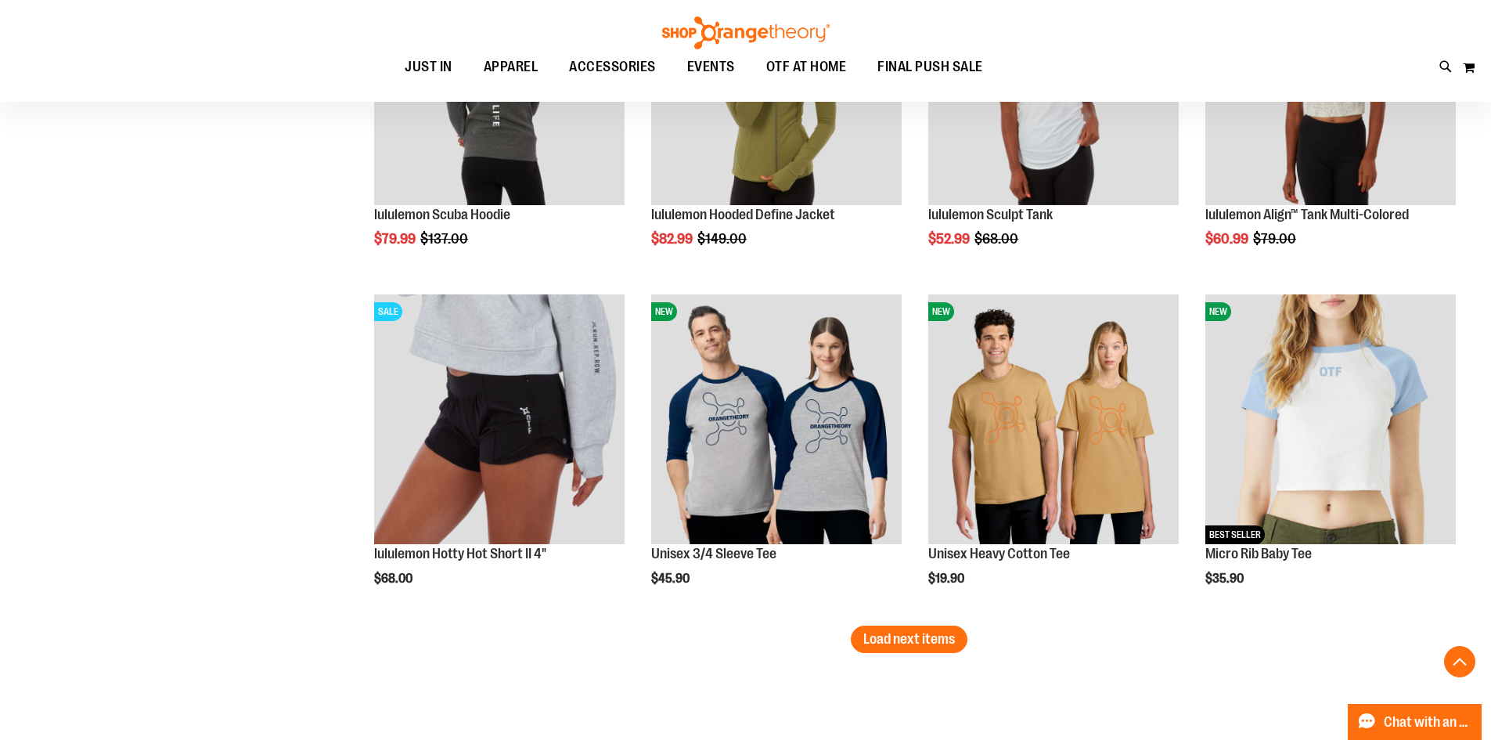
scroll to position [15104, 0]
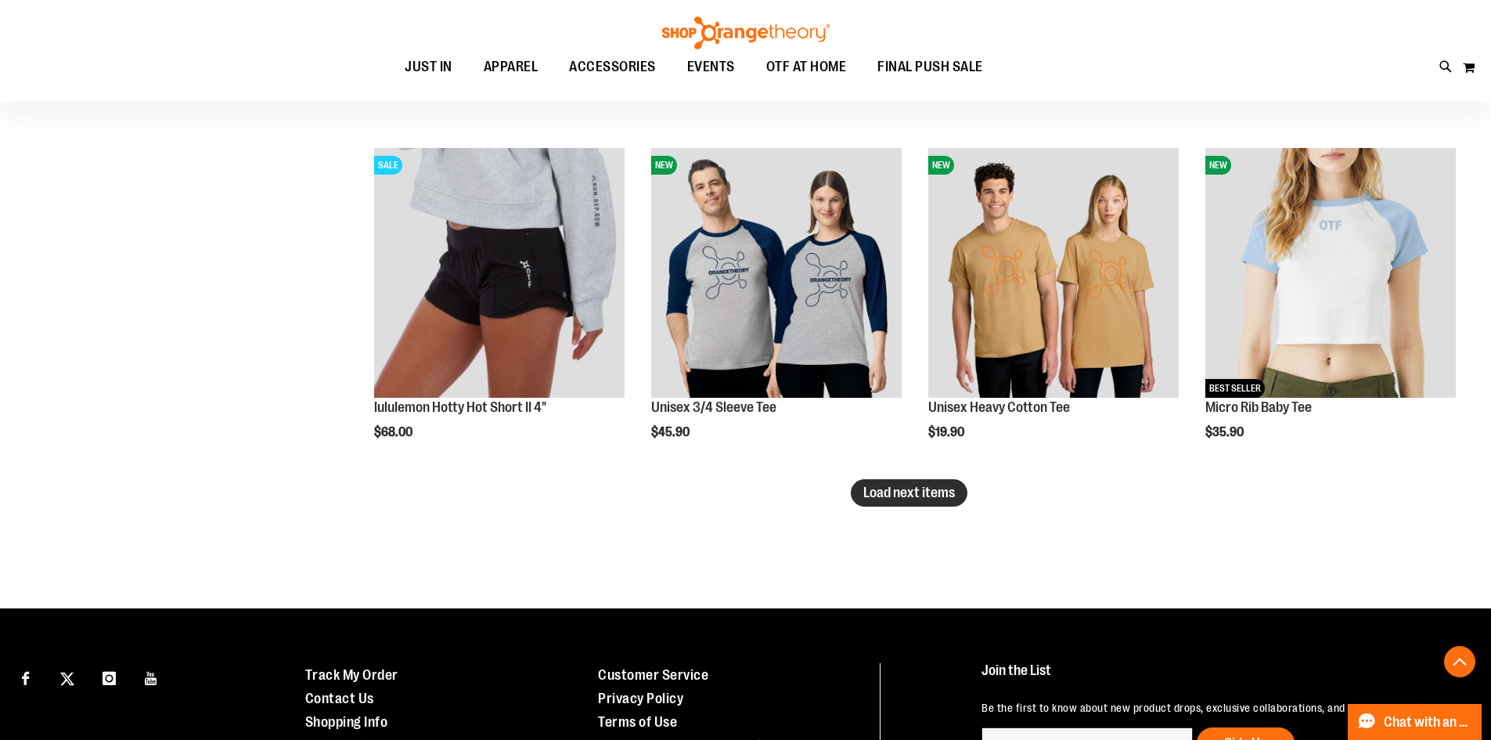
click at [905, 492] on span "Load next items" at bounding box center [909, 492] width 92 height 16
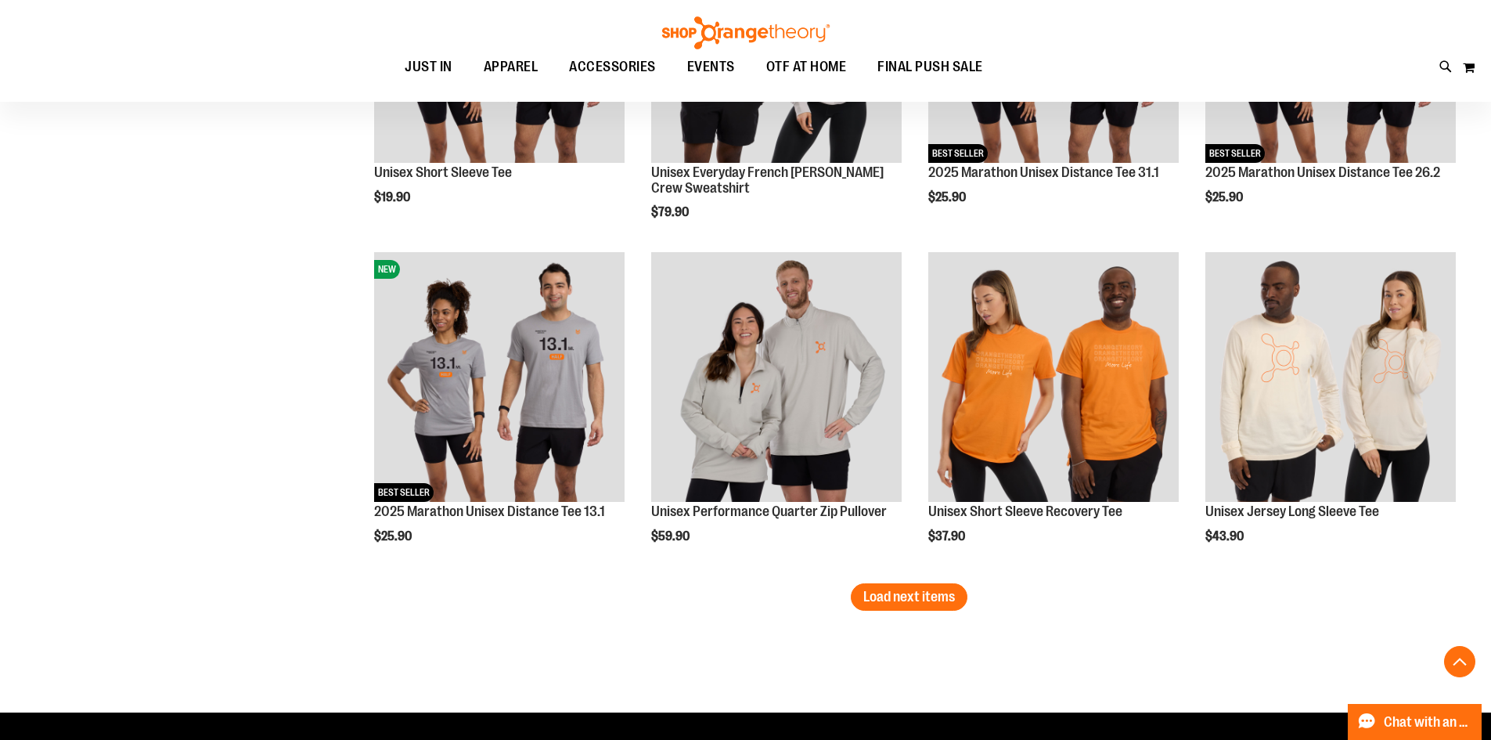
scroll to position [16044, 0]
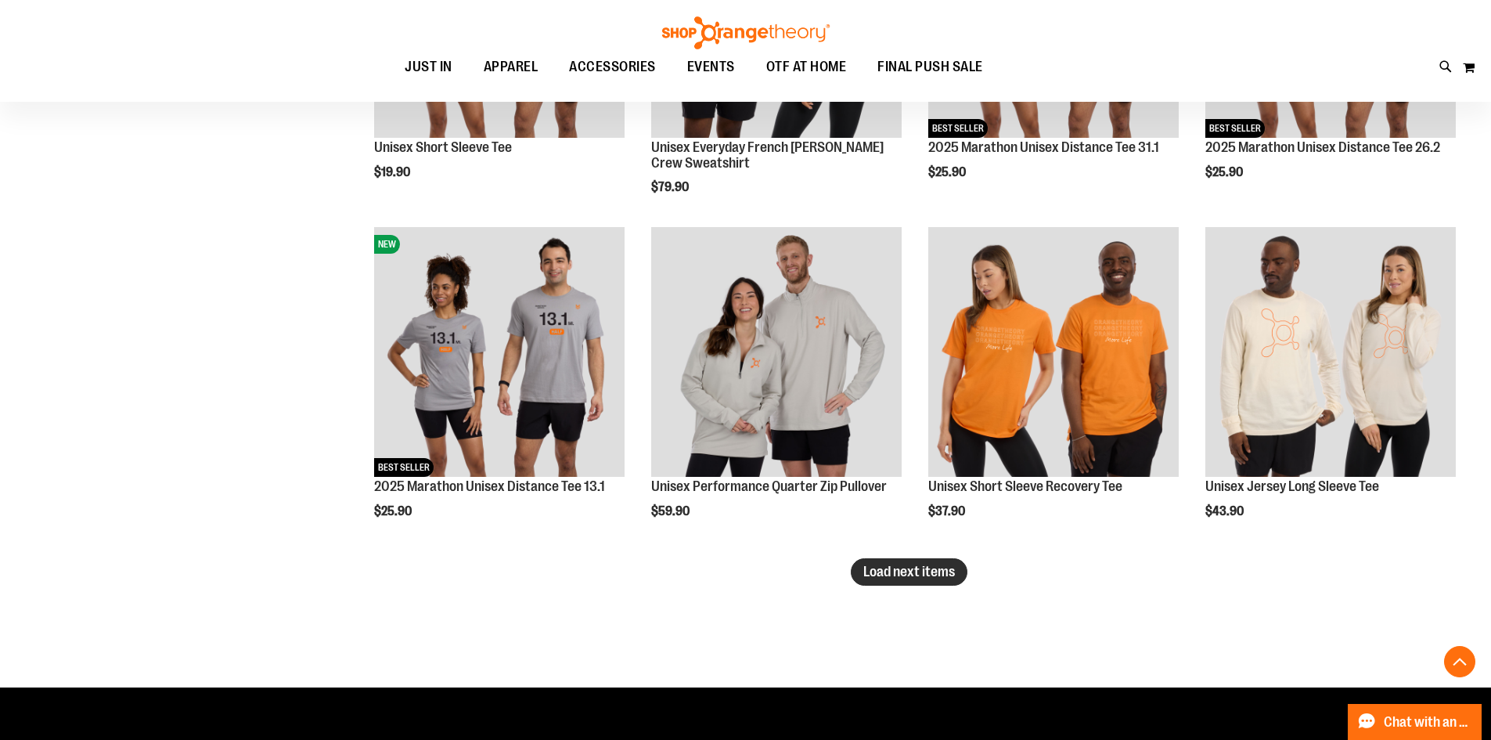
click at [934, 560] on button "Load next items" at bounding box center [909, 571] width 117 height 27
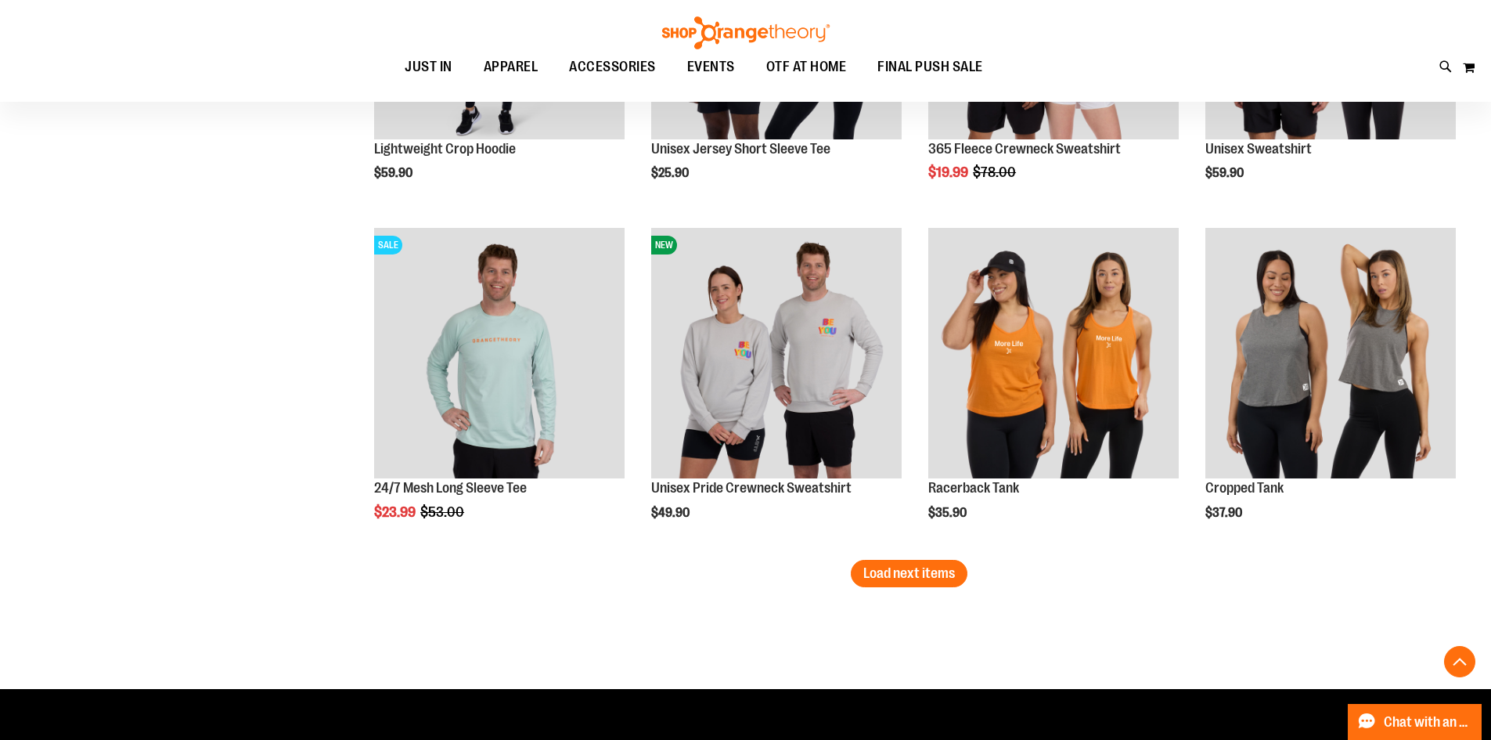
scroll to position [17061, 0]
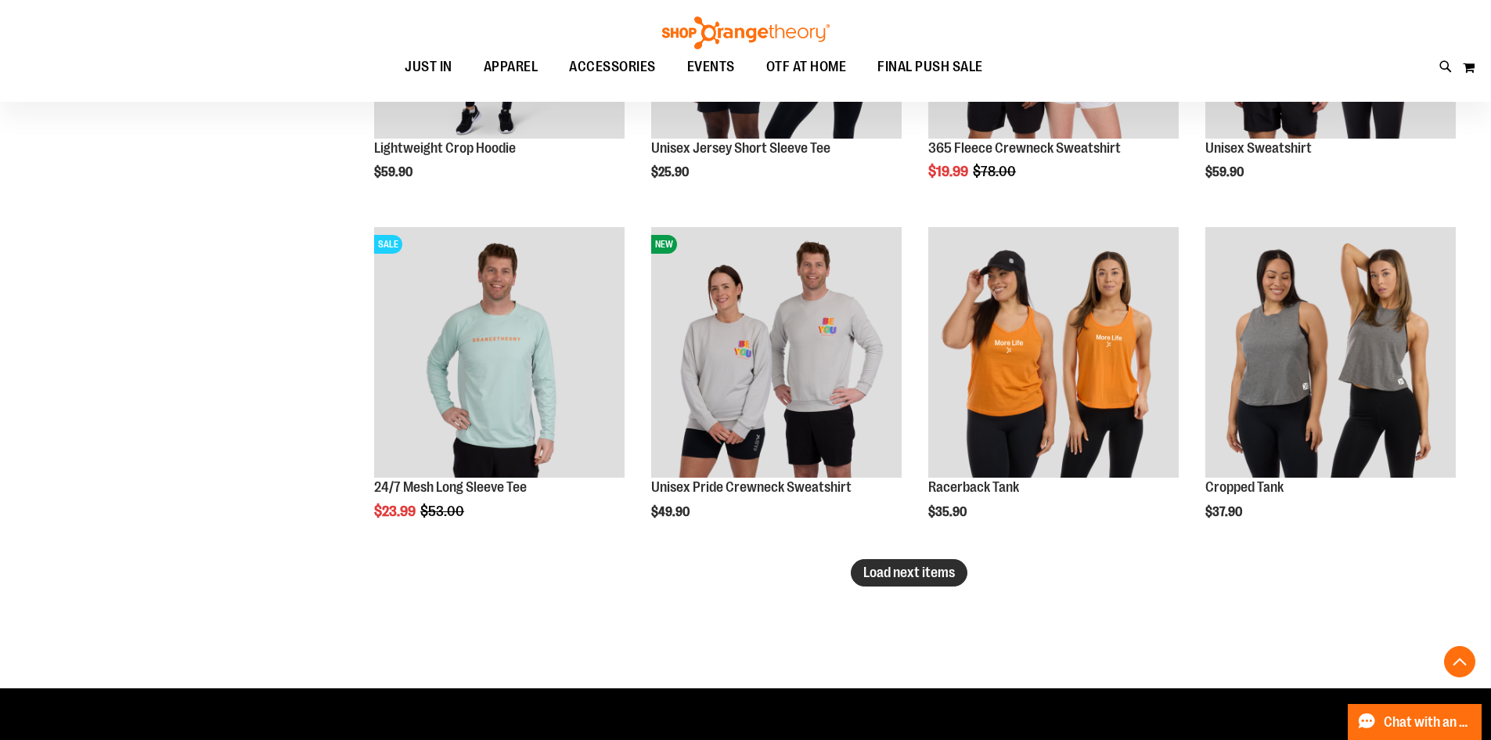
click at [918, 574] on span "Load next items" at bounding box center [909, 572] width 92 height 16
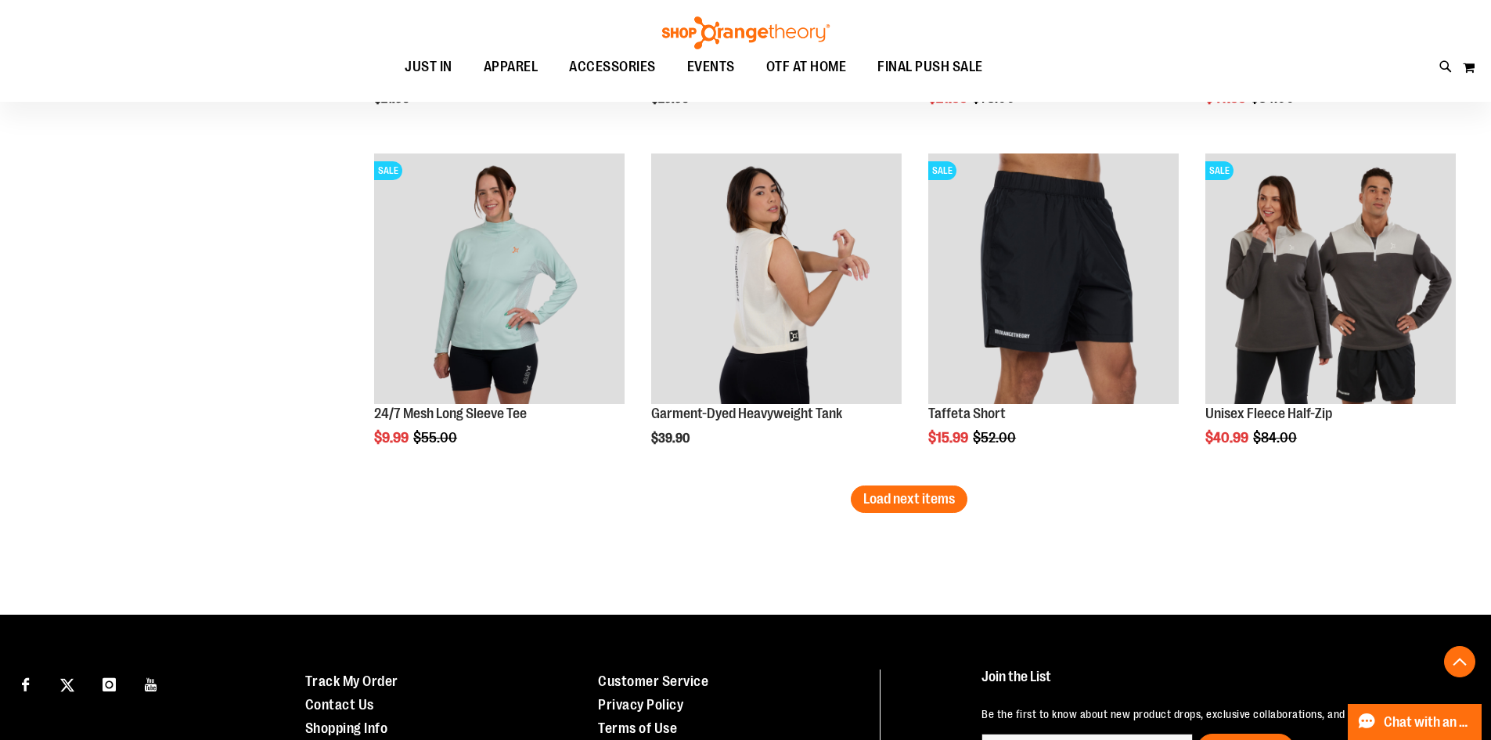
scroll to position [18157, 0]
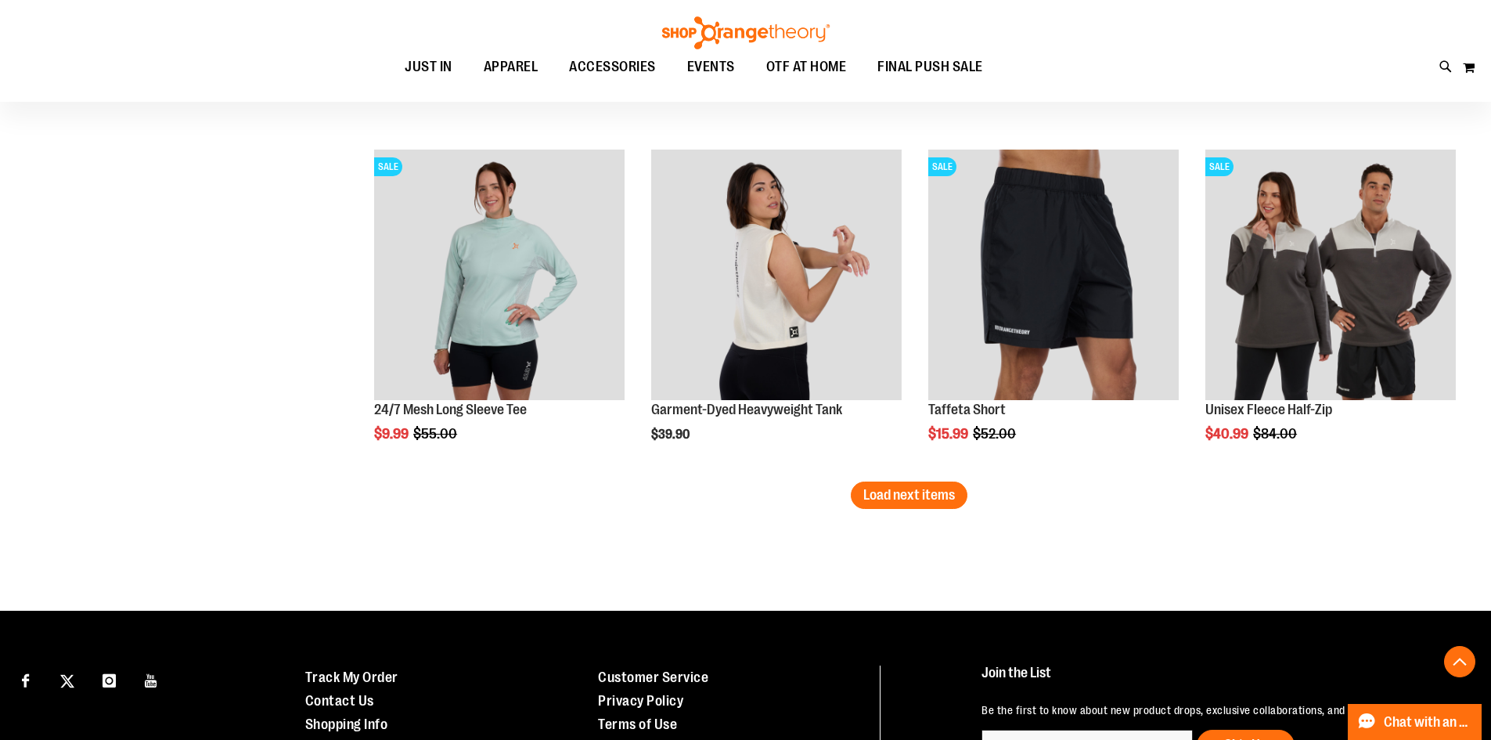
click at [919, 502] on button "Load next items" at bounding box center [909, 494] width 117 height 27
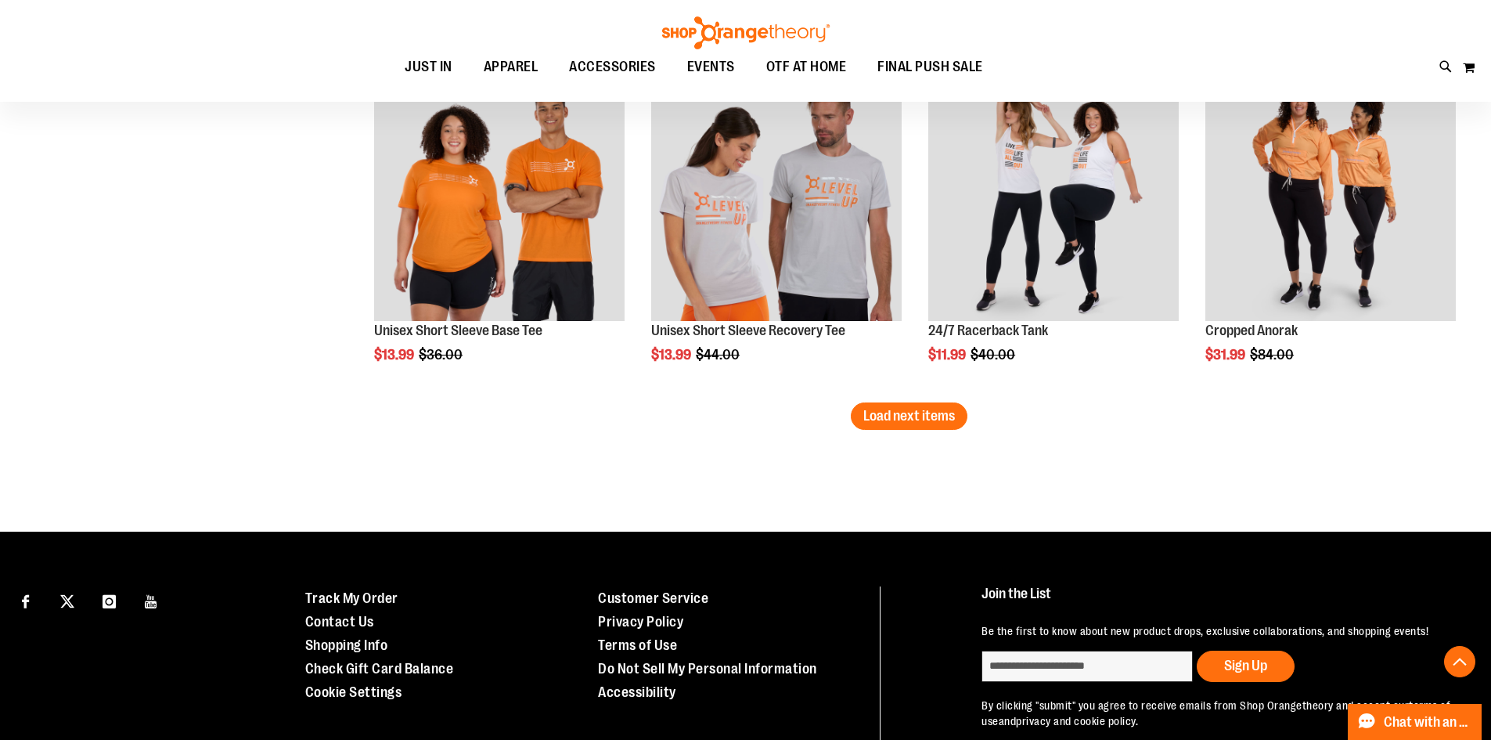
scroll to position [19331, 0]
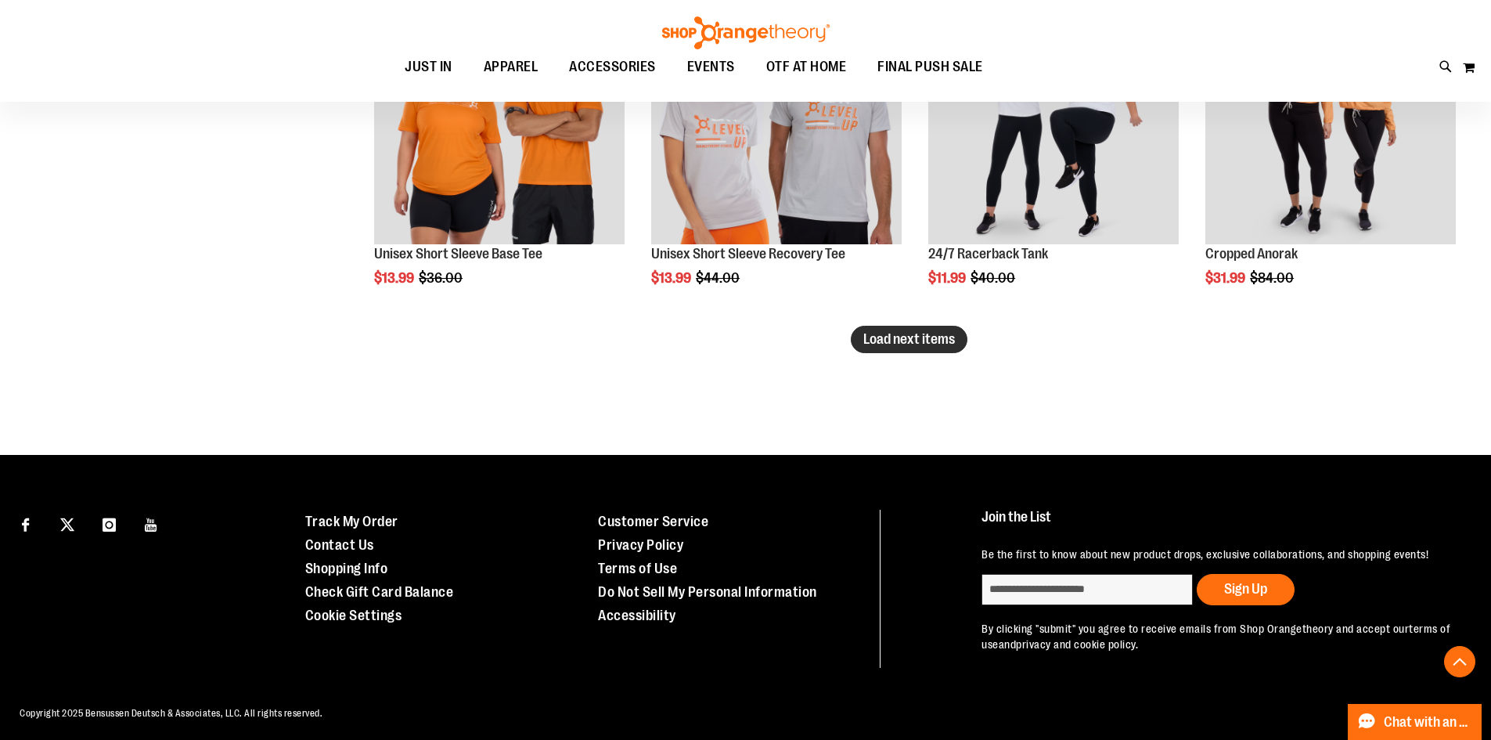
click at [904, 341] on span "Load next items" at bounding box center [909, 339] width 92 height 16
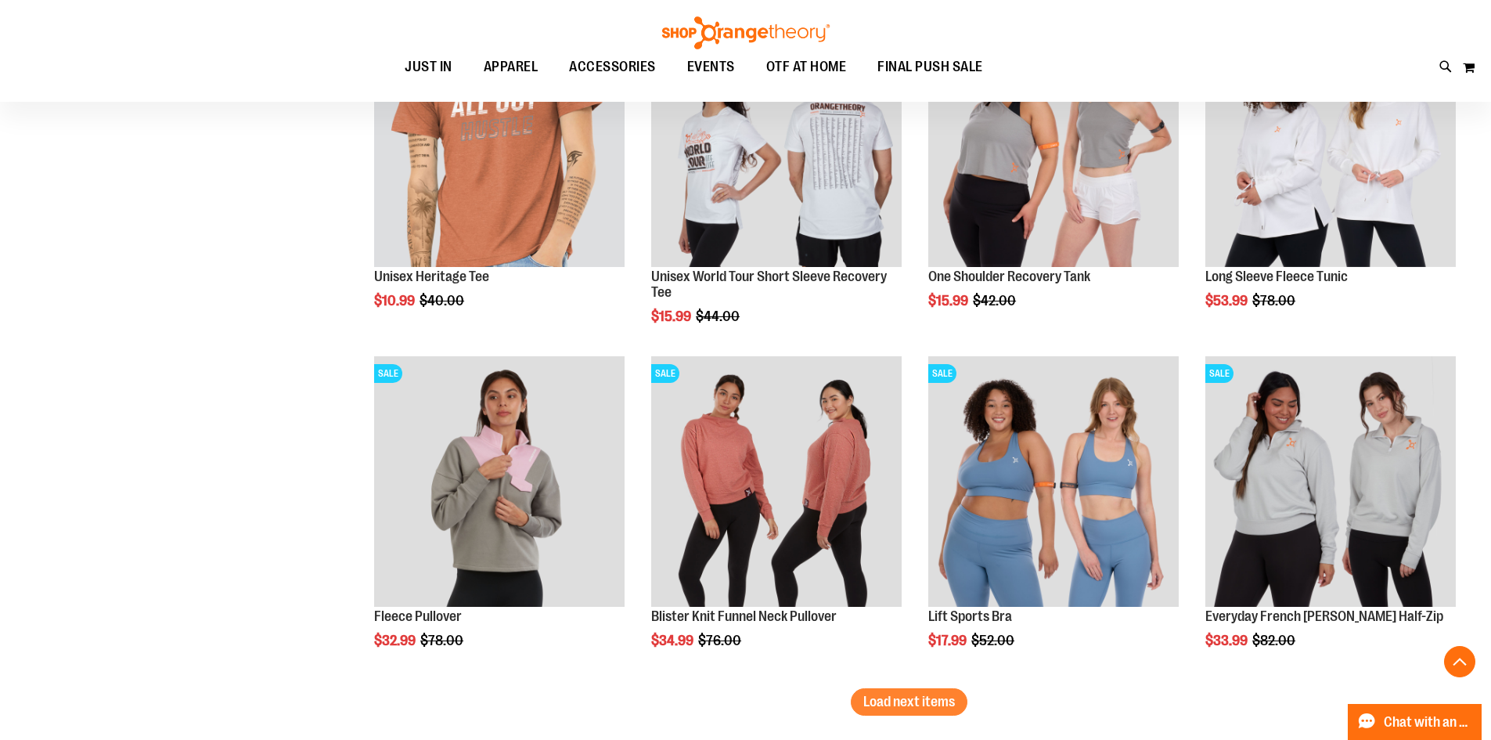
scroll to position [20035, 0]
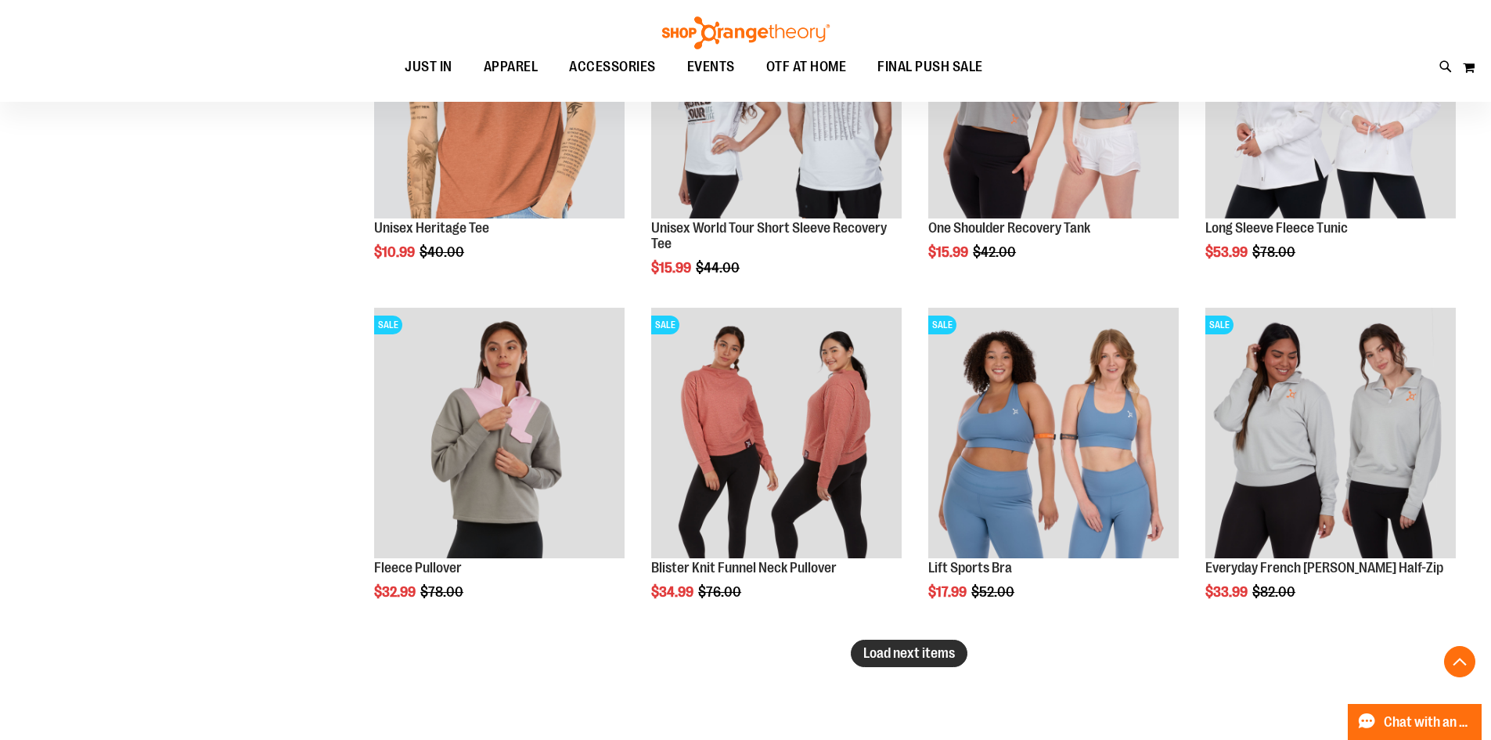
click at [904, 653] on span "Load next items" at bounding box center [909, 653] width 92 height 16
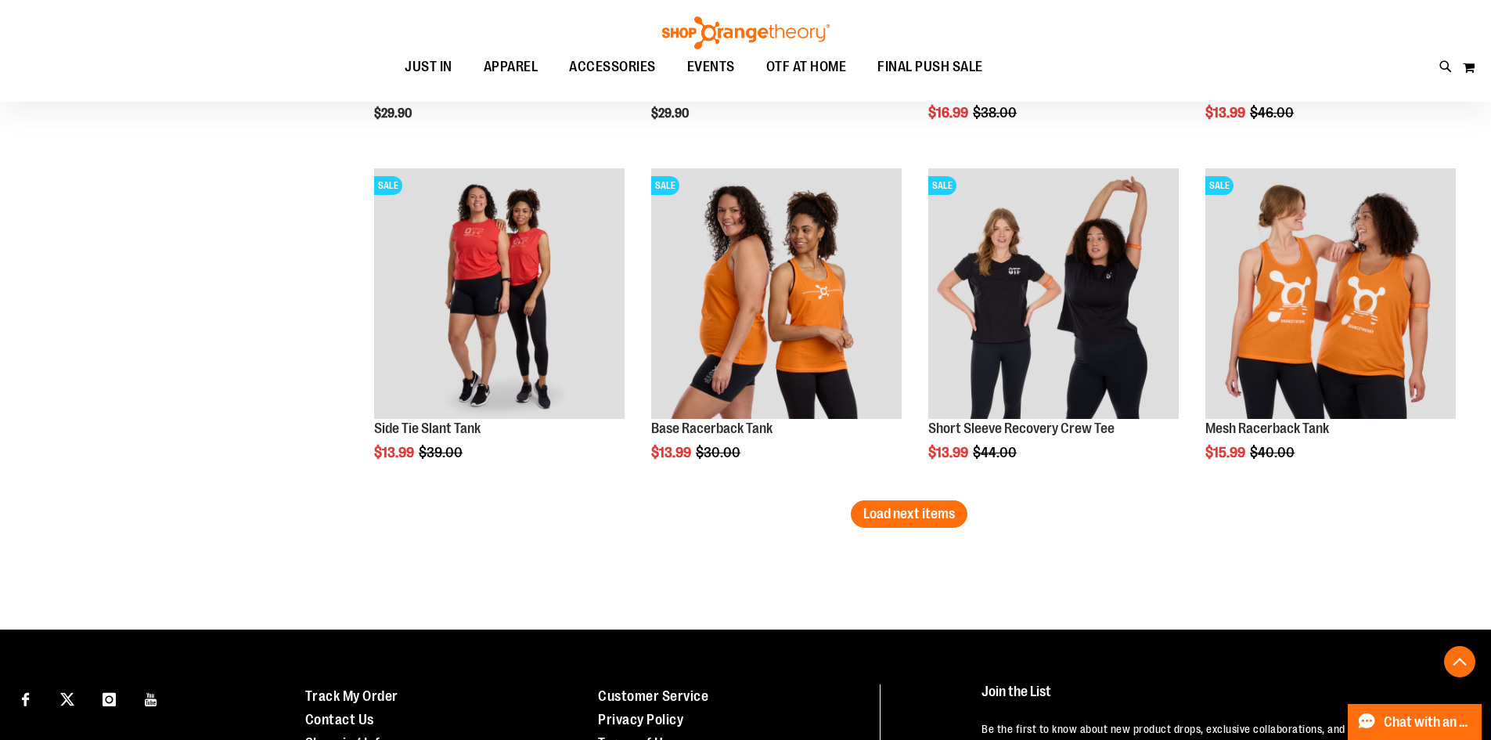
scroll to position [21209, 0]
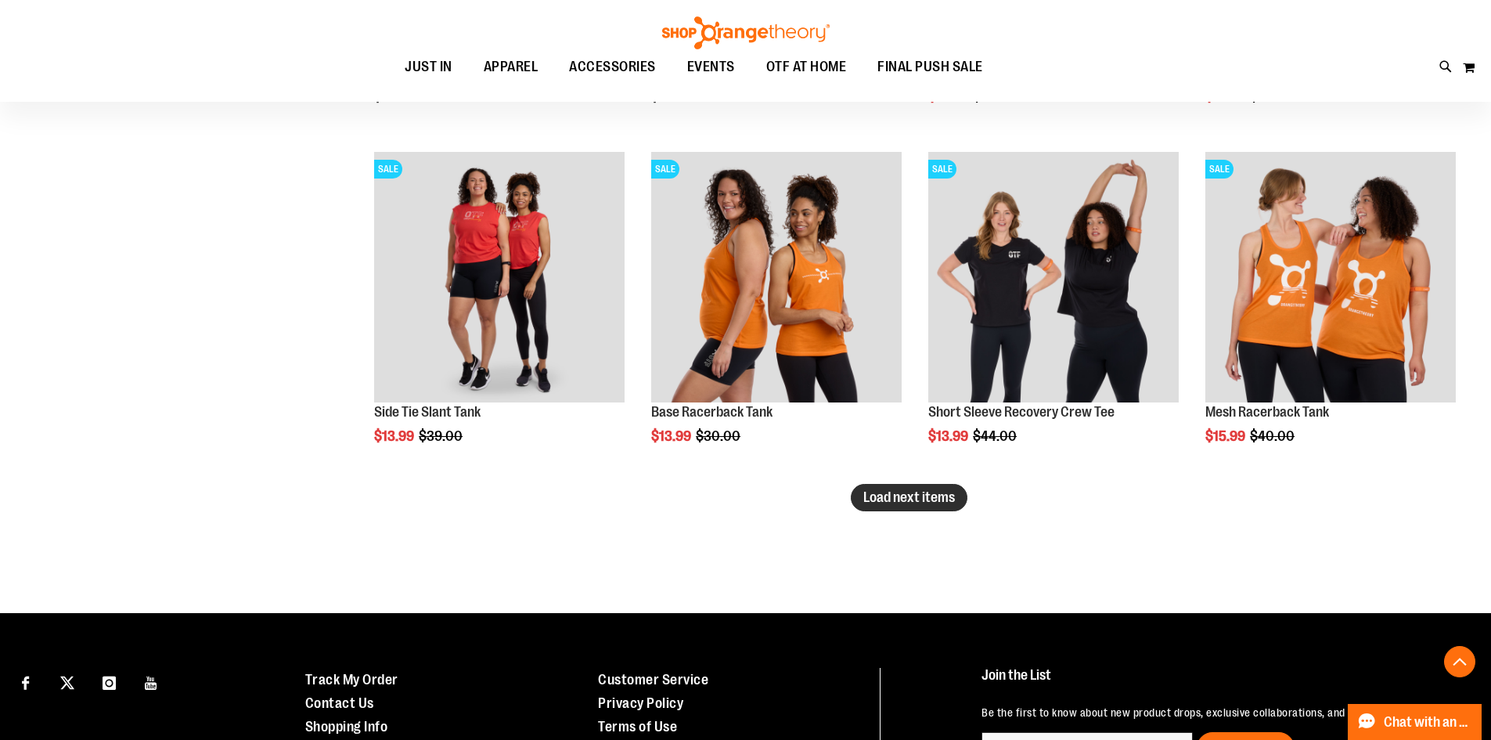
click at [888, 502] on span "Load next items" at bounding box center [909, 497] width 92 height 16
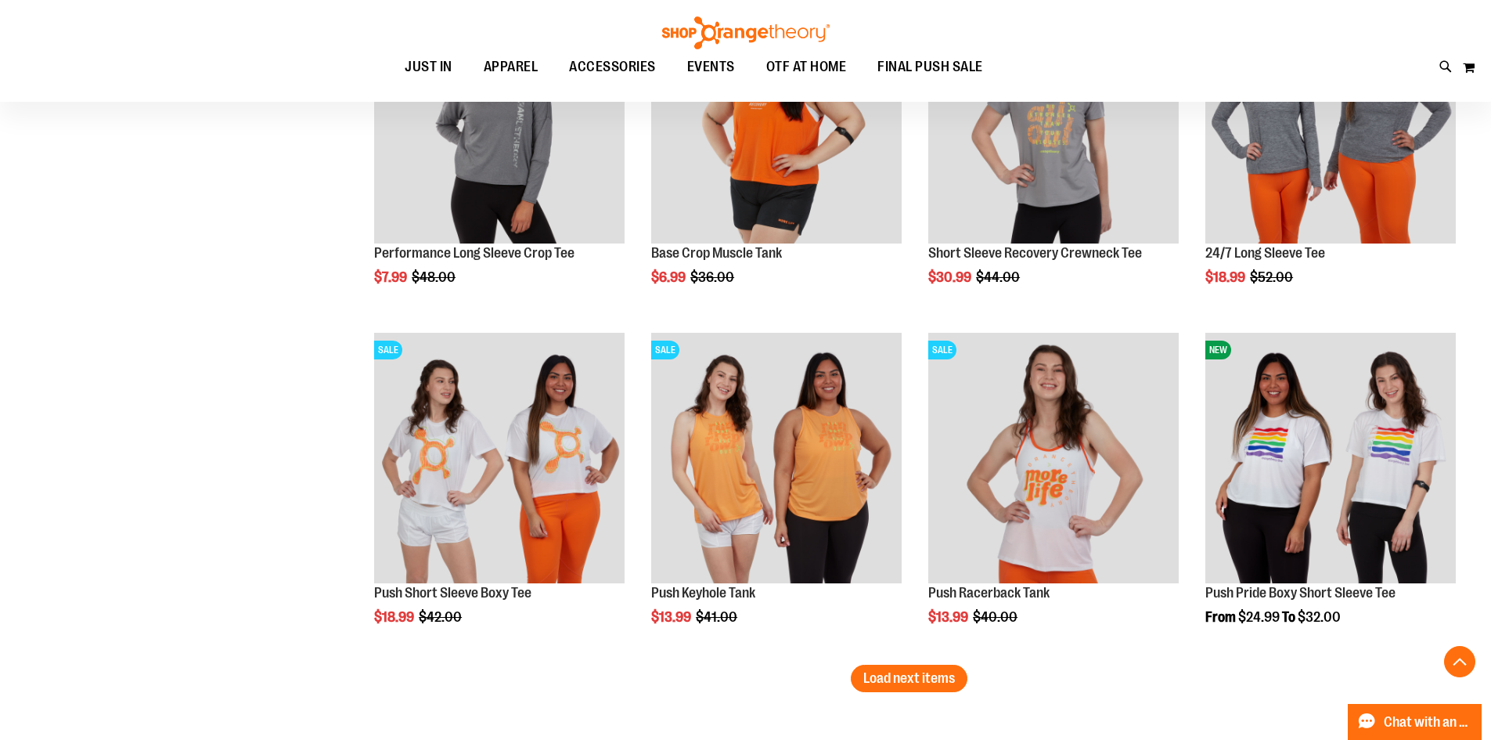
scroll to position [22070, 0]
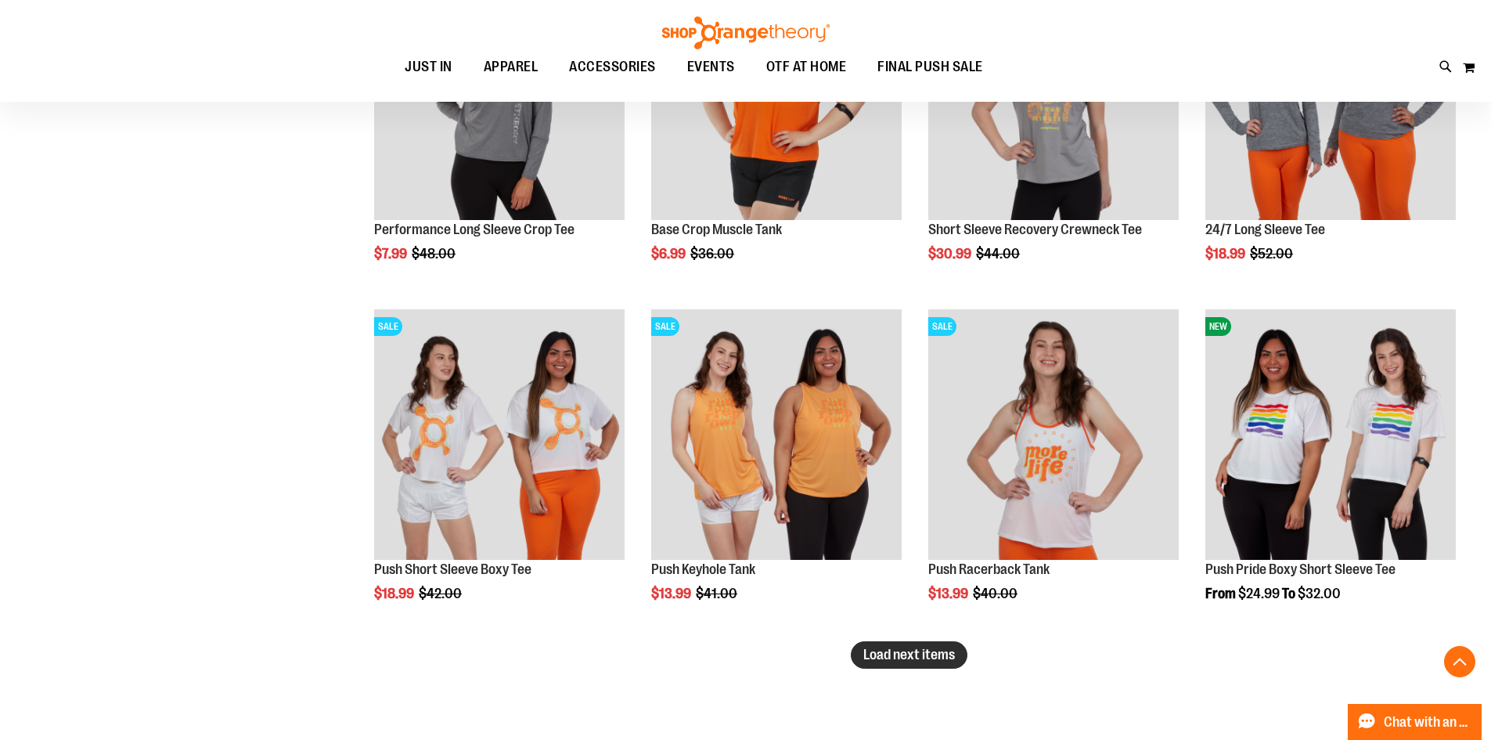
click at [910, 666] on button "Load next items" at bounding box center [909, 654] width 117 height 27
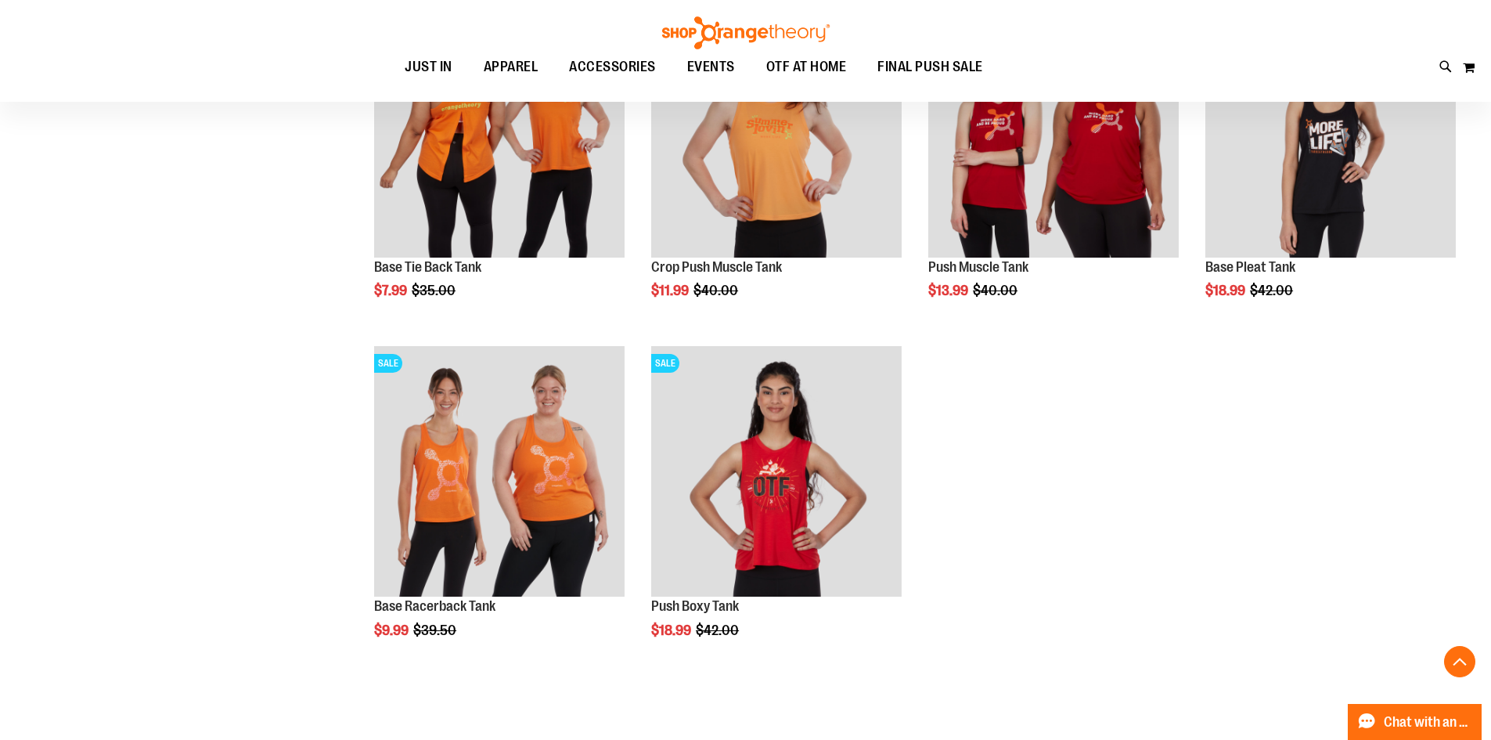
scroll to position [22461, 0]
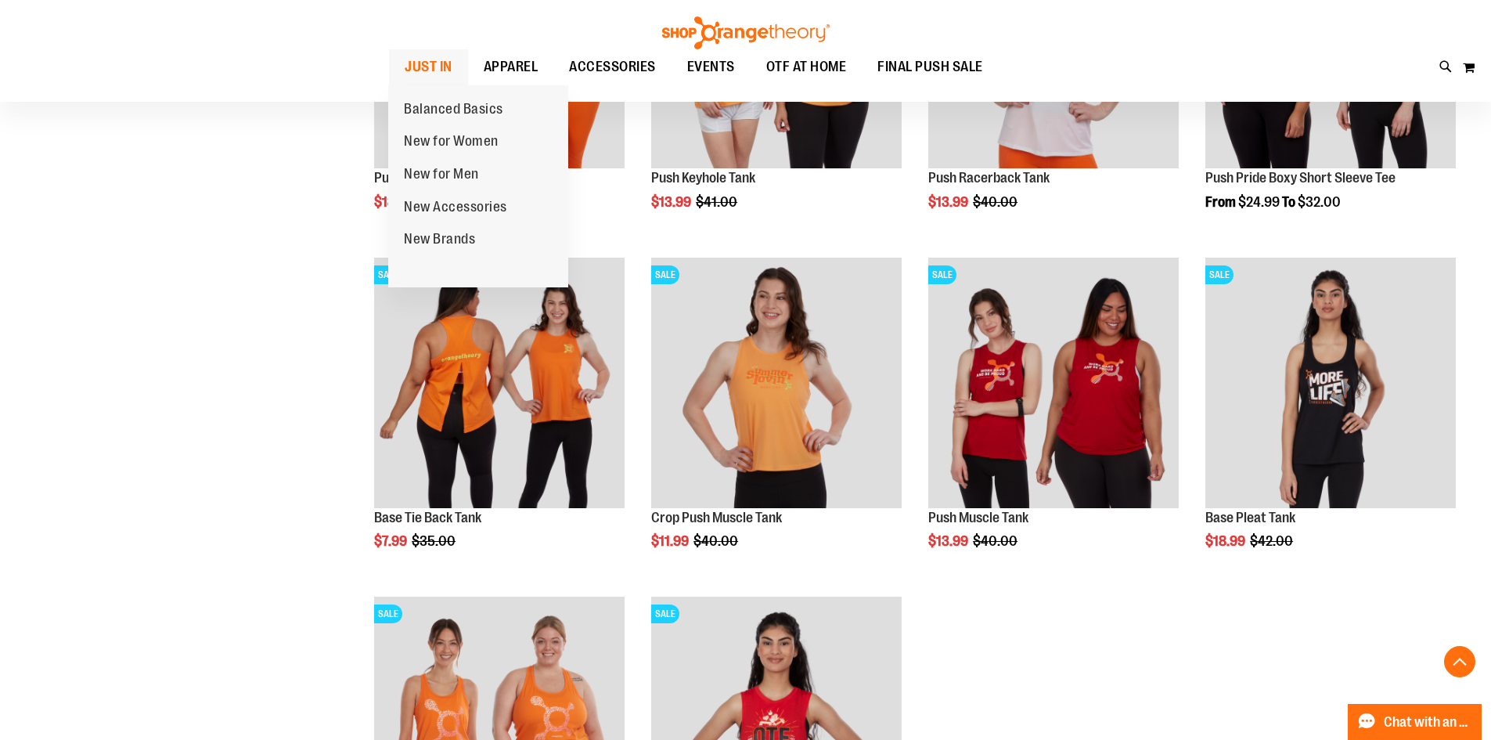
click at [423, 68] on span "JUST IN" at bounding box center [429, 66] width 48 height 35
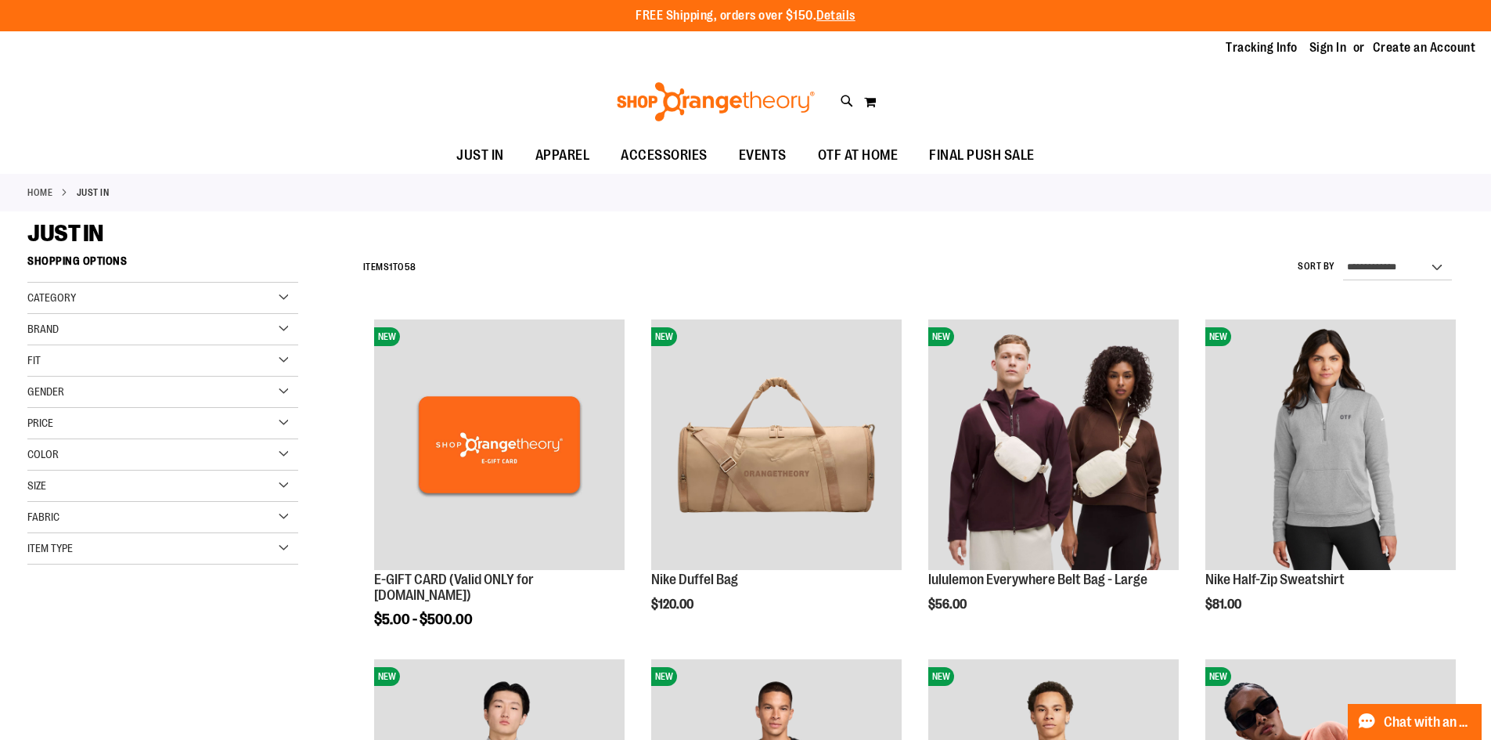
click at [81, 449] on div "Color" at bounding box center [162, 454] width 271 height 31
click at [274, 492] on div "Green" at bounding box center [266, 493] width 23 height 23
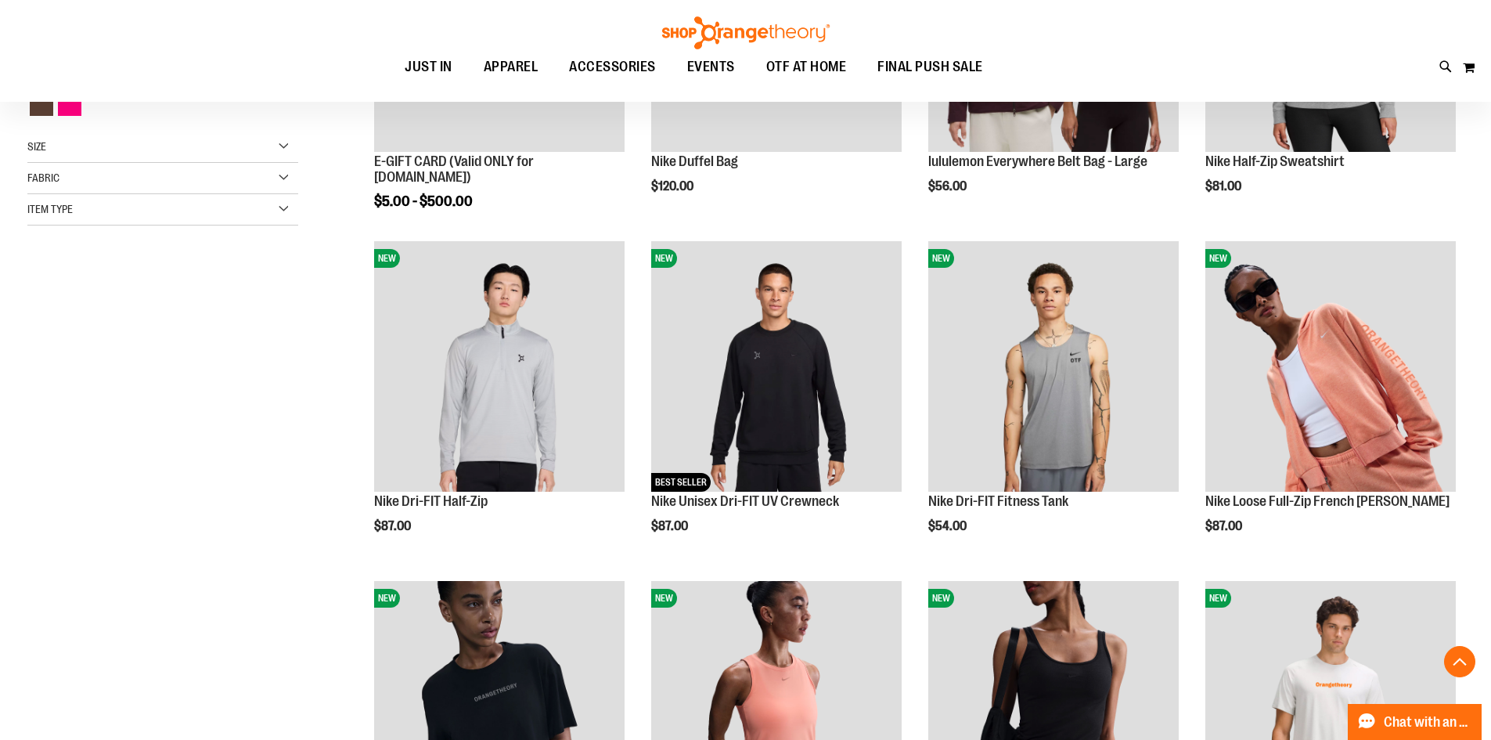
scroll to position [247, 0]
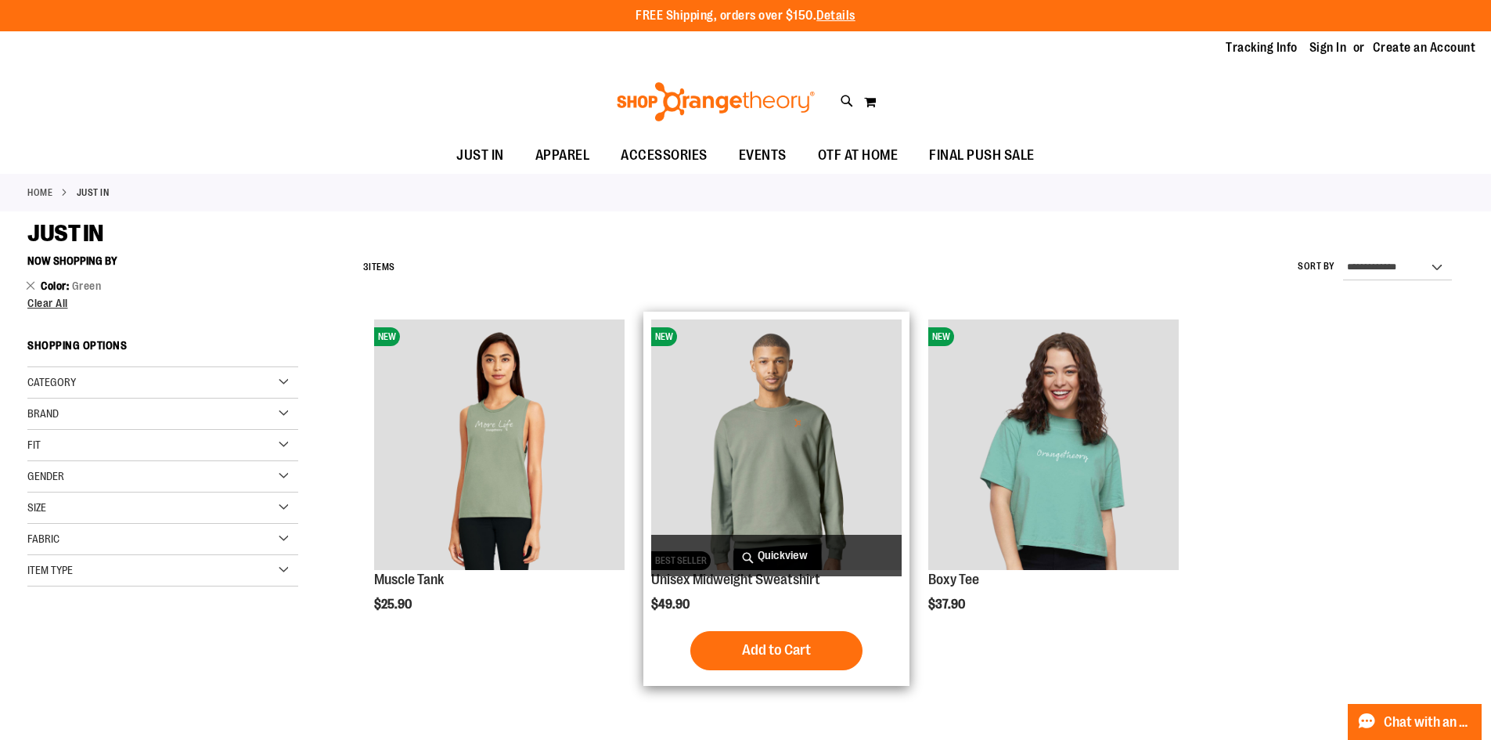
click at [763, 441] on img "product" at bounding box center [776, 444] width 250 height 250
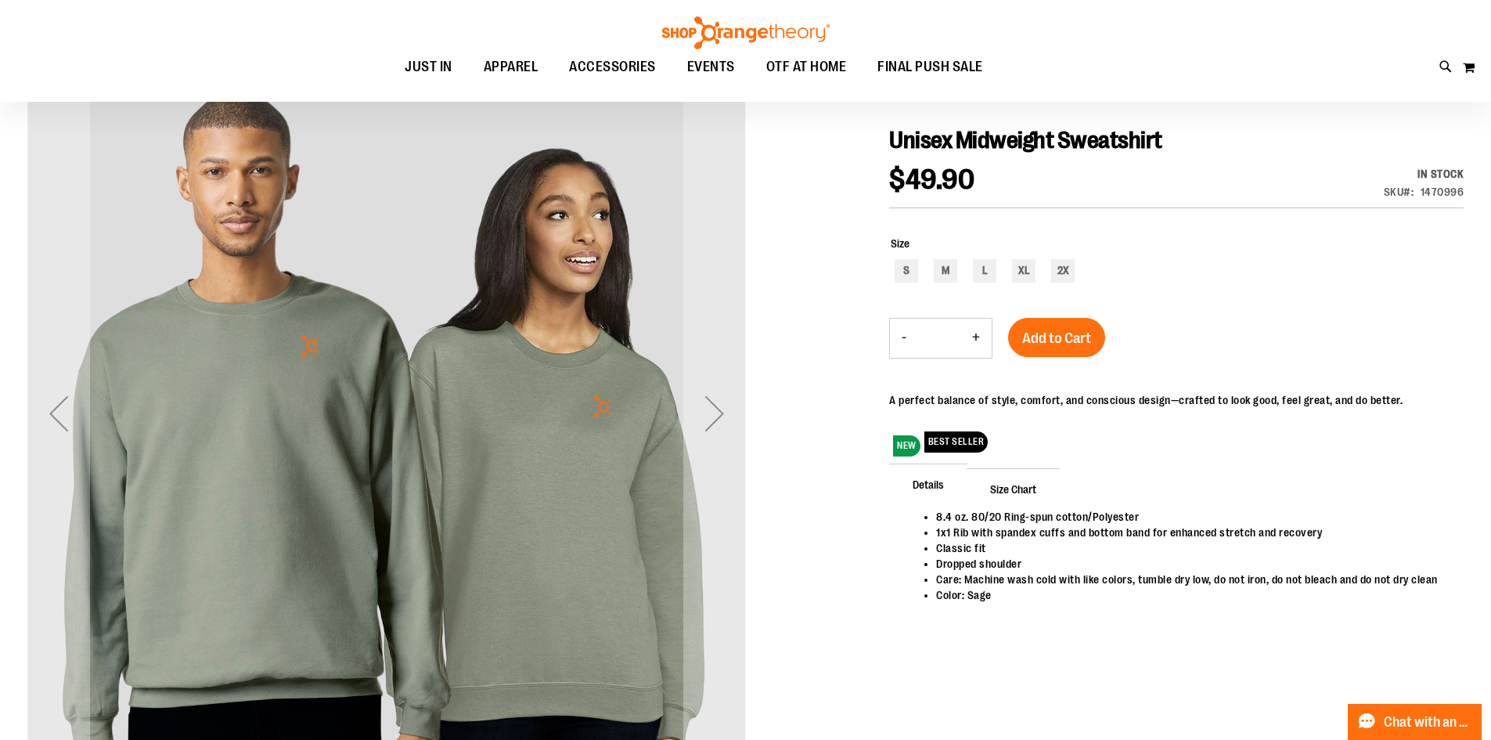
scroll to position [77, 0]
